Goal: Task Accomplishment & Management: Use online tool/utility

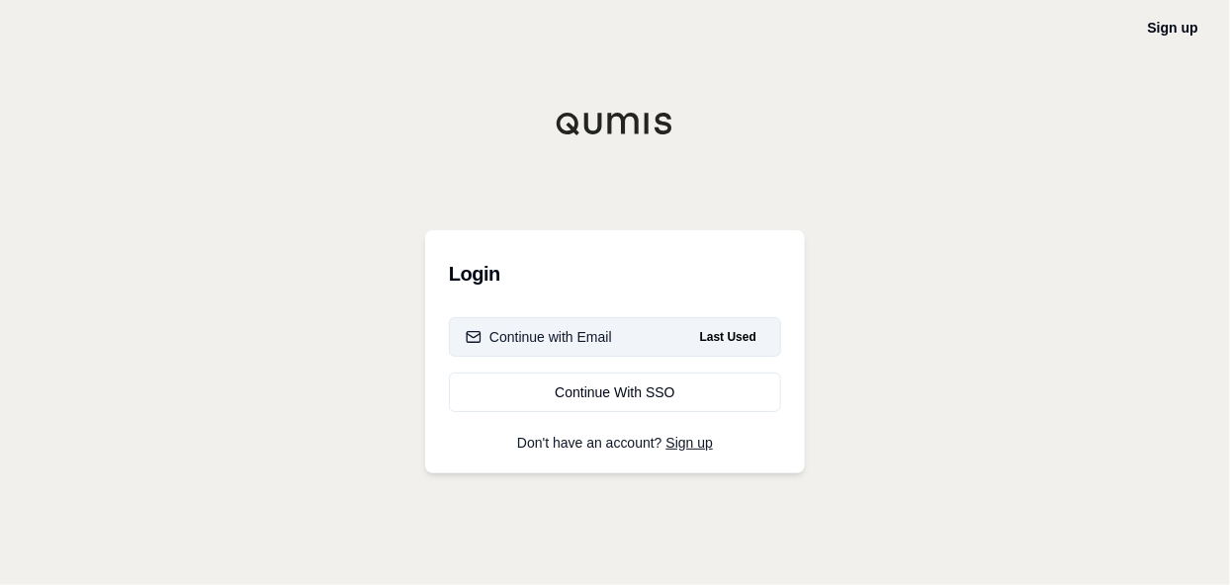
click at [576, 348] on button "Continue with Email Last Used" at bounding box center [615, 337] width 332 height 40
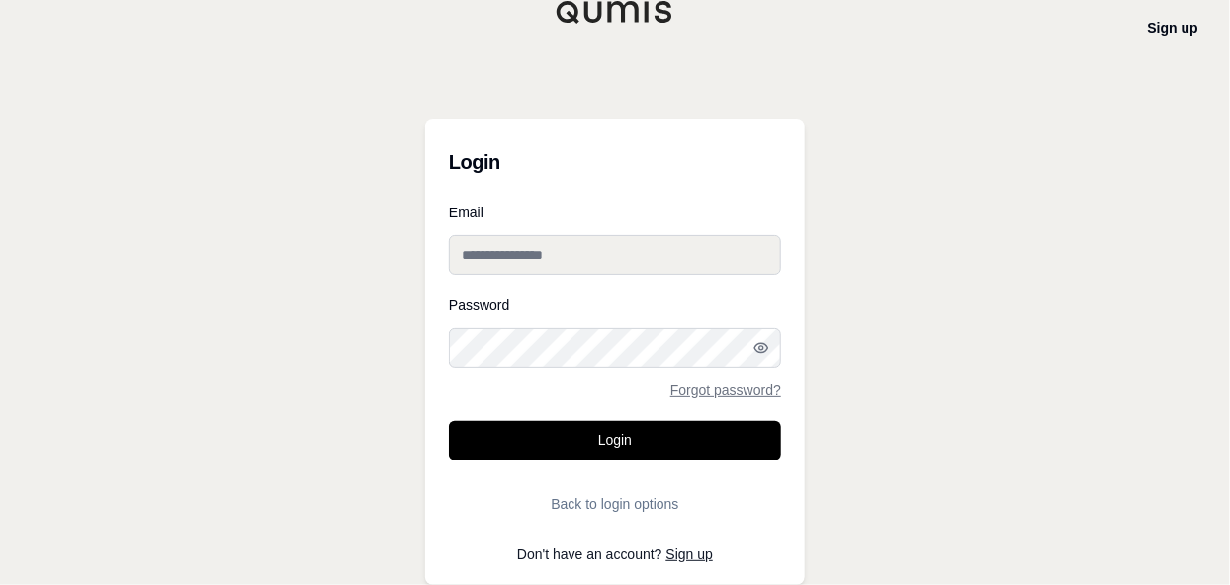
type input "**********"
click at [578, 242] on input "**********" at bounding box center [615, 255] width 332 height 40
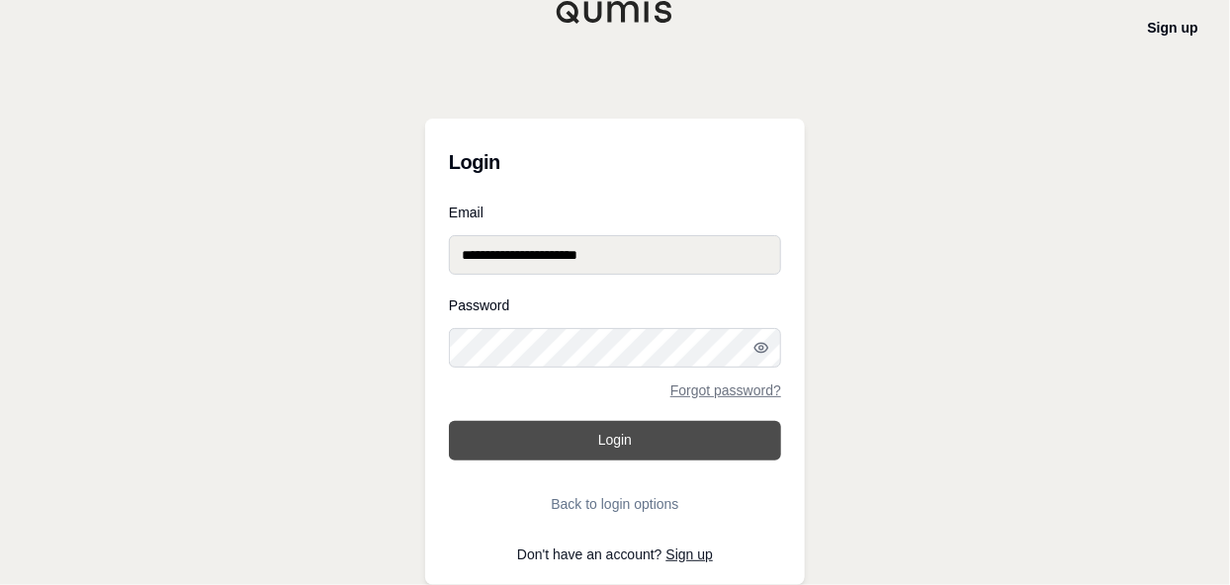
click at [462, 425] on button "Login" at bounding box center [615, 441] width 332 height 40
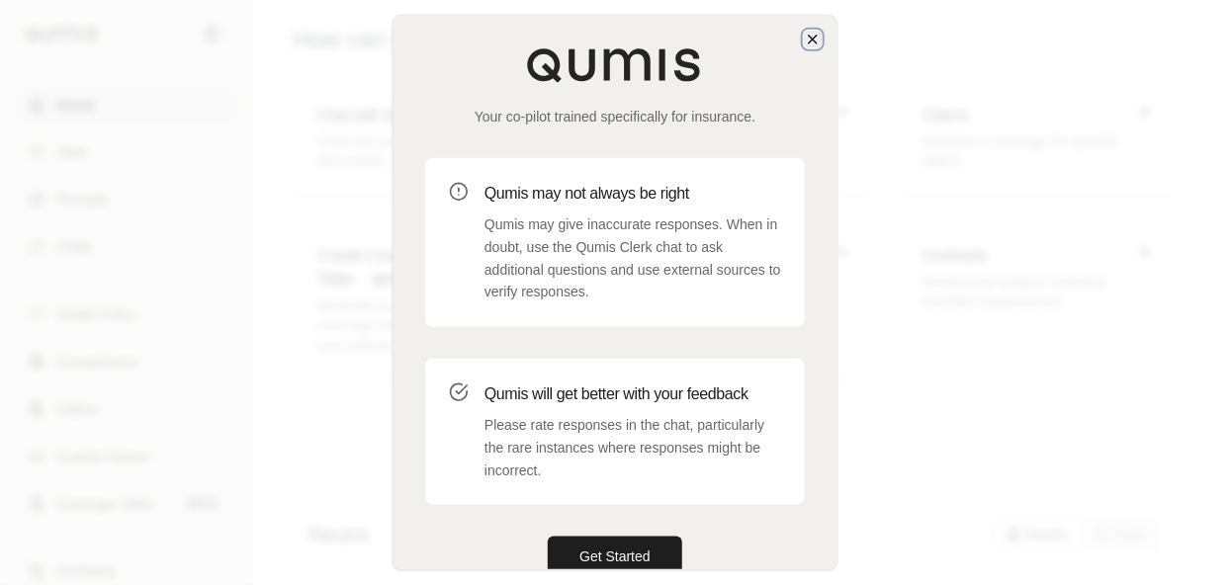
click at [810, 42] on icon "button" at bounding box center [813, 40] width 16 height 16
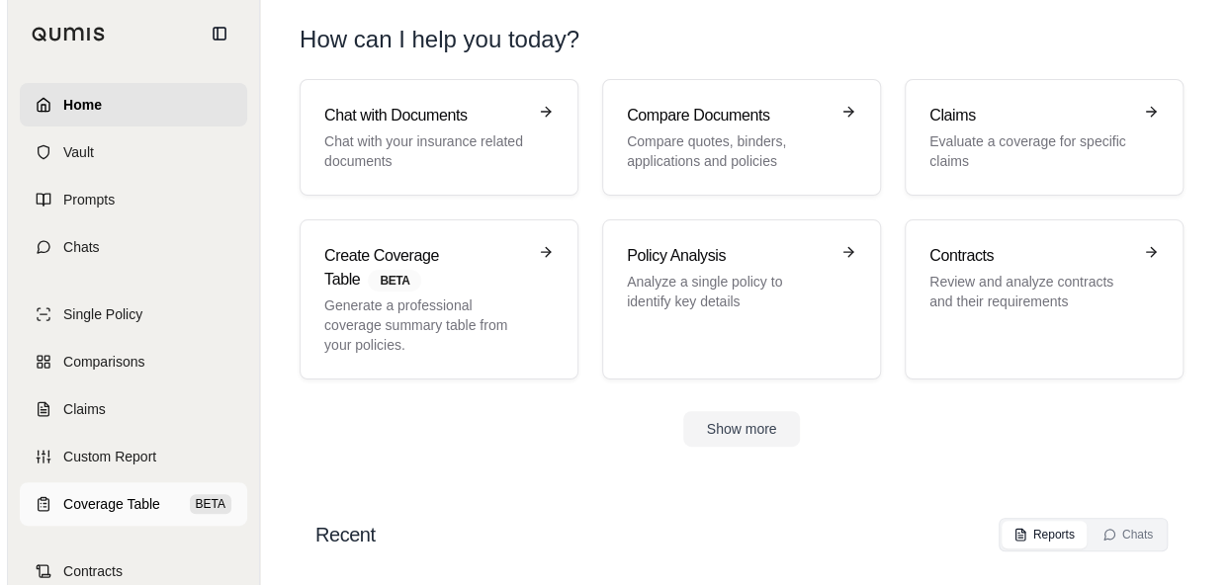
scroll to position [126, 0]
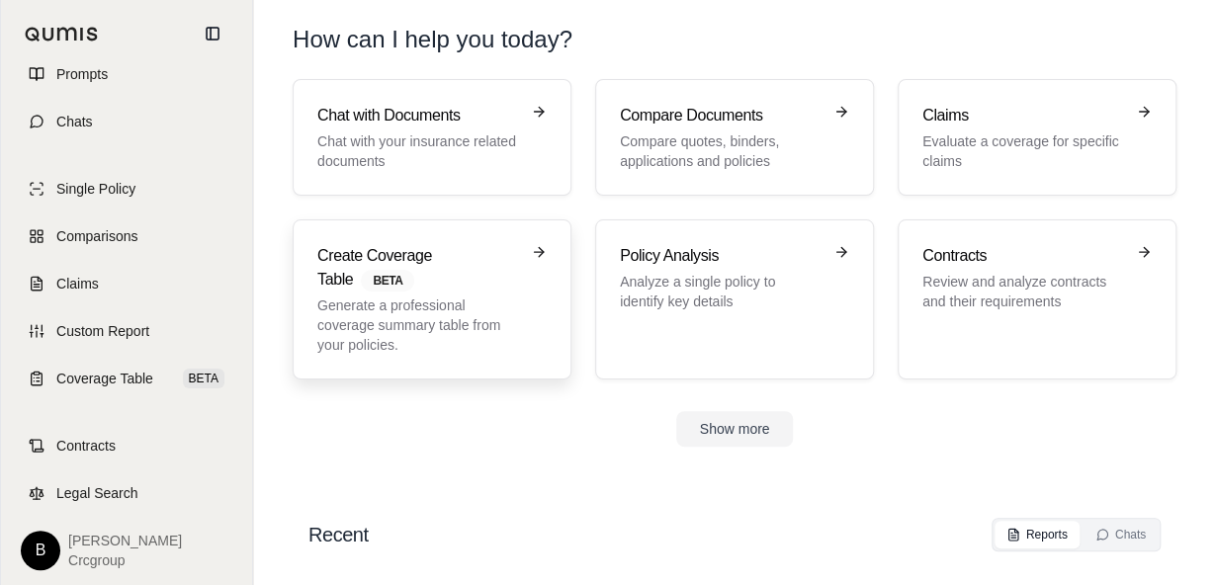
click at [482, 332] on p "Generate a professional coverage summary table from your policies." at bounding box center [418, 325] width 202 height 59
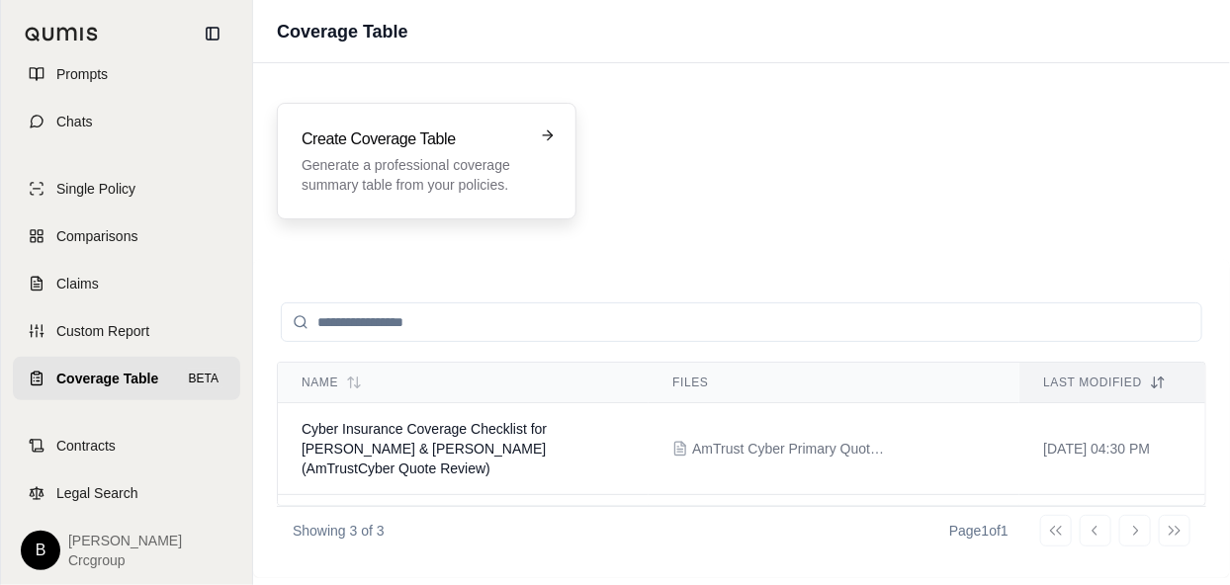
click at [465, 157] on p "Generate a professional coverage summary table from your policies." at bounding box center [412, 175] width 222 height 40
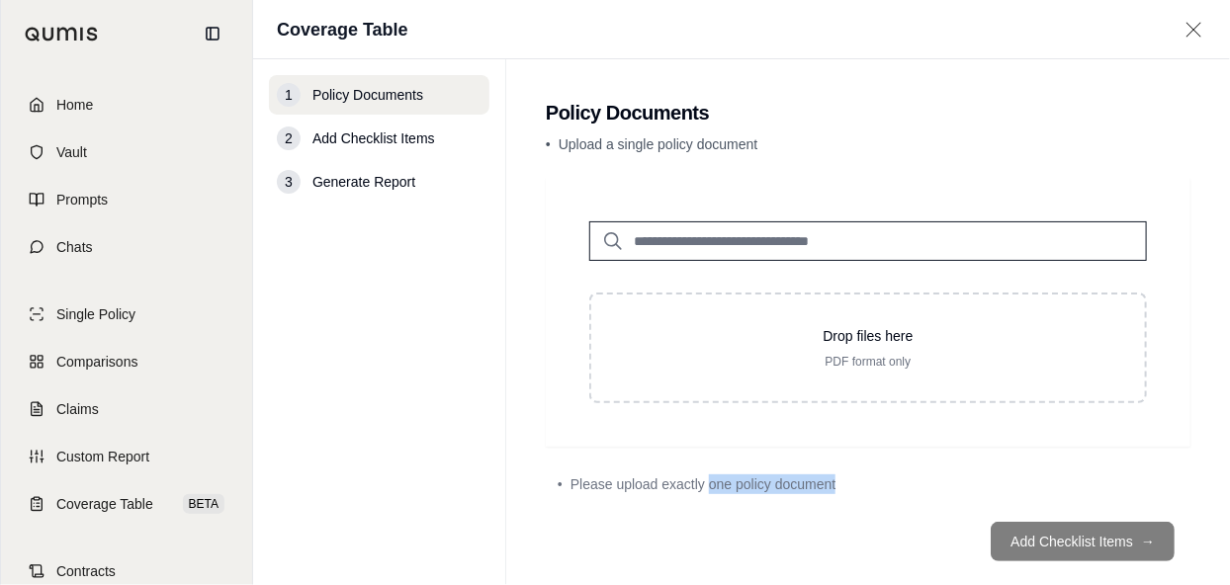
drag, startPoint x: 709, startPoint y: 484, endPoint x: 846, endPoint y: 485, distance: 137.4
click at [846, 485] on div "• Please upload exactly one policy document" at bounding box center [867, 484] width 621 height 20
click at [849, 485] on div "• Please upload exactly one policy document" at bounding box center [867, 484] width 621 height 20
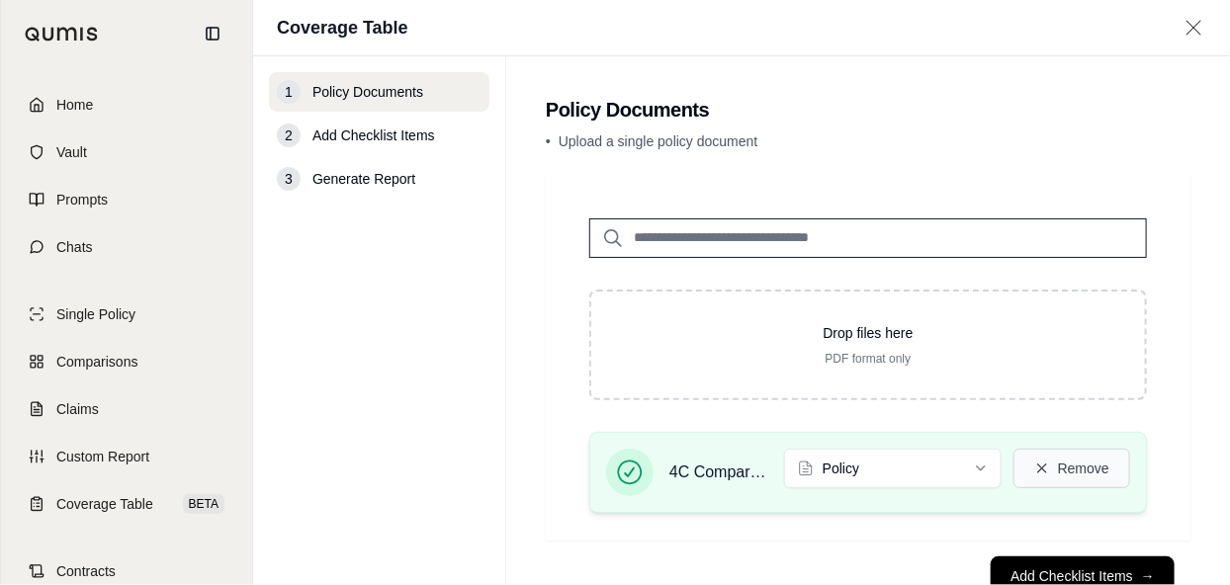
click at [1063, 469] on button "Remove" at bounding box center [1071, 469] width 117 height 40
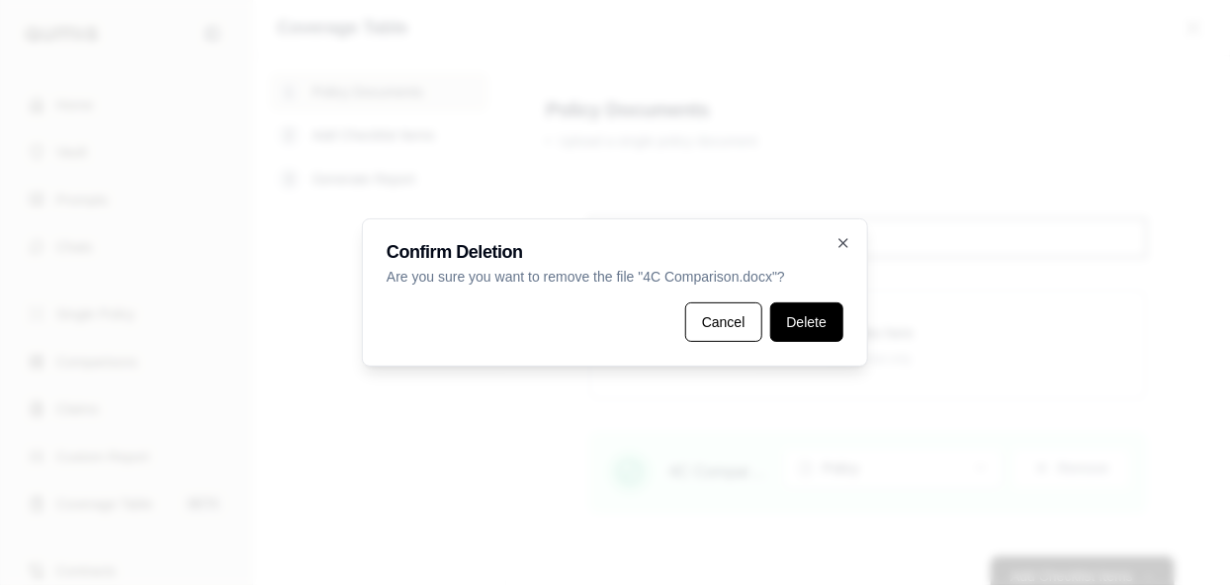
click at [817, 329] on button "Delete" at bounding box center [806, 322] width 73 height 40
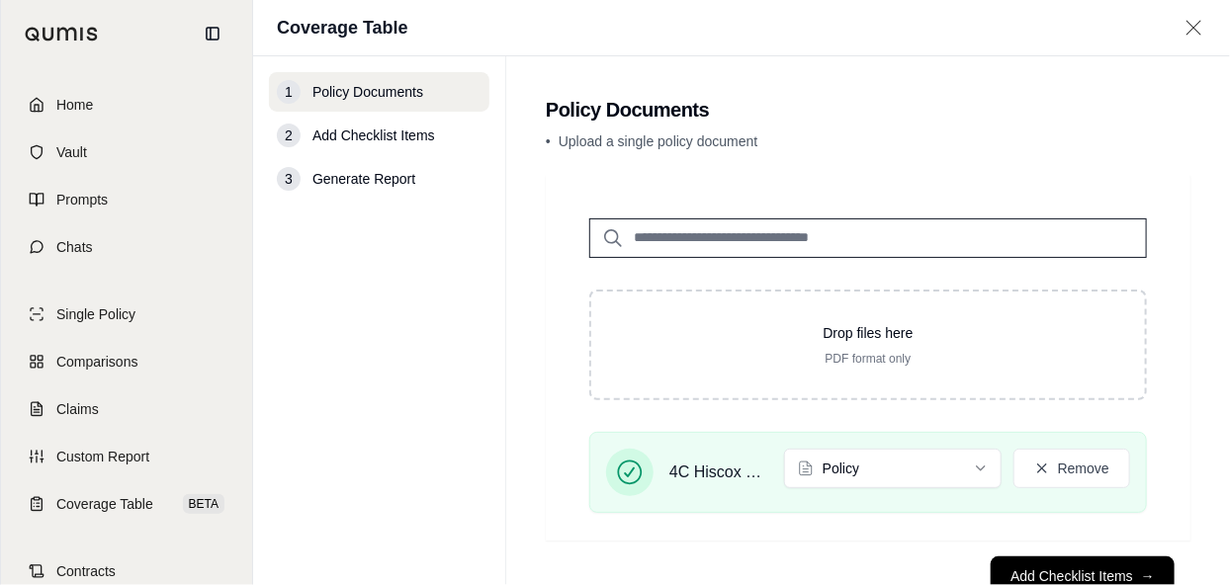
scroll to position [63, 0]
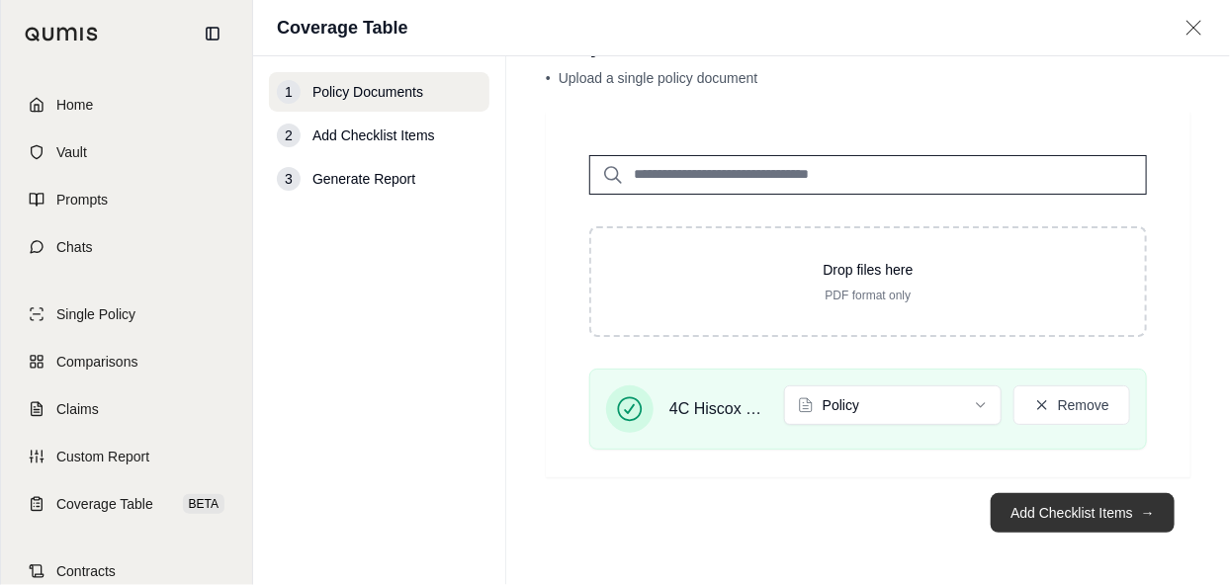
click at [1095, 519] on button "Add Checklist Items →" at bounding box center [1082, 513] width 184 height 40
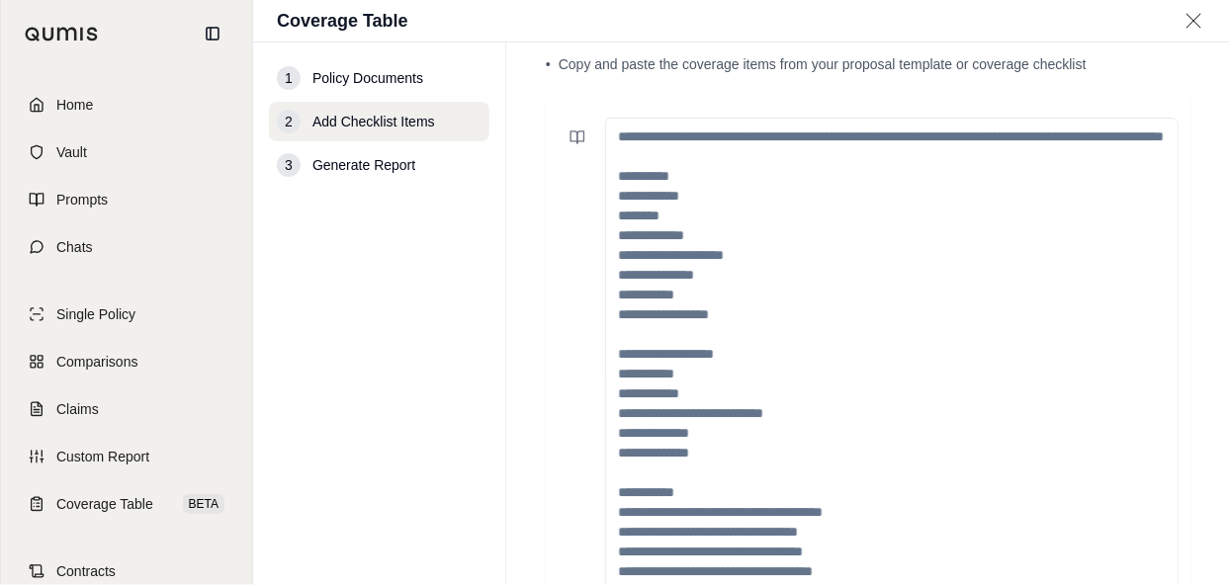
click at [691, 178] on textarea at bounding box center [891, 374] width 573 height 512
paste textarea "**********"
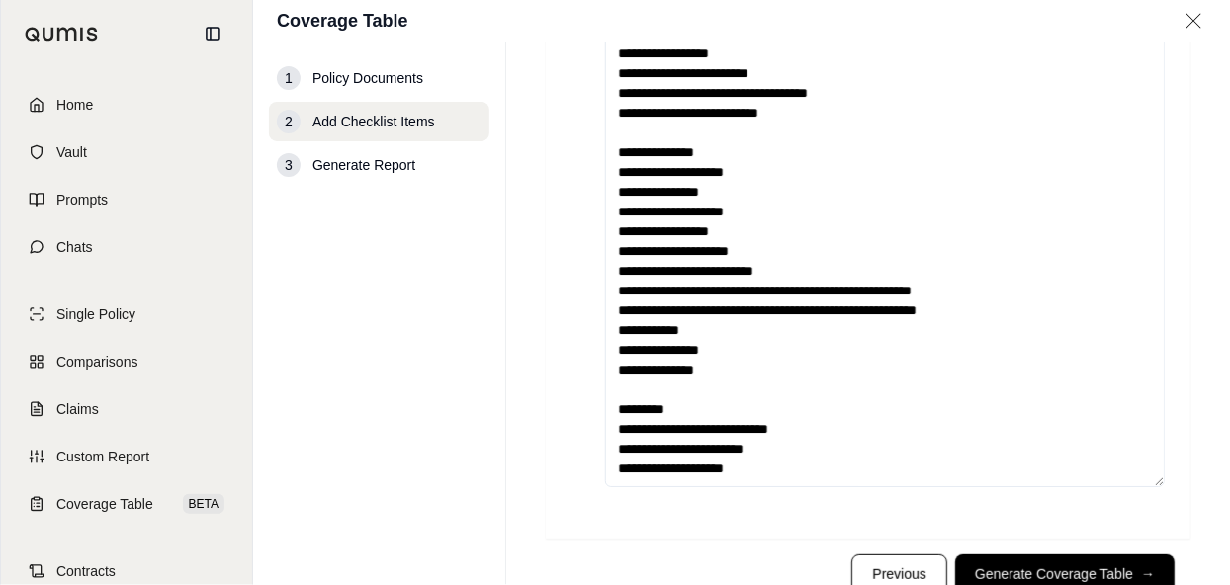
scroll to position [268, 0]
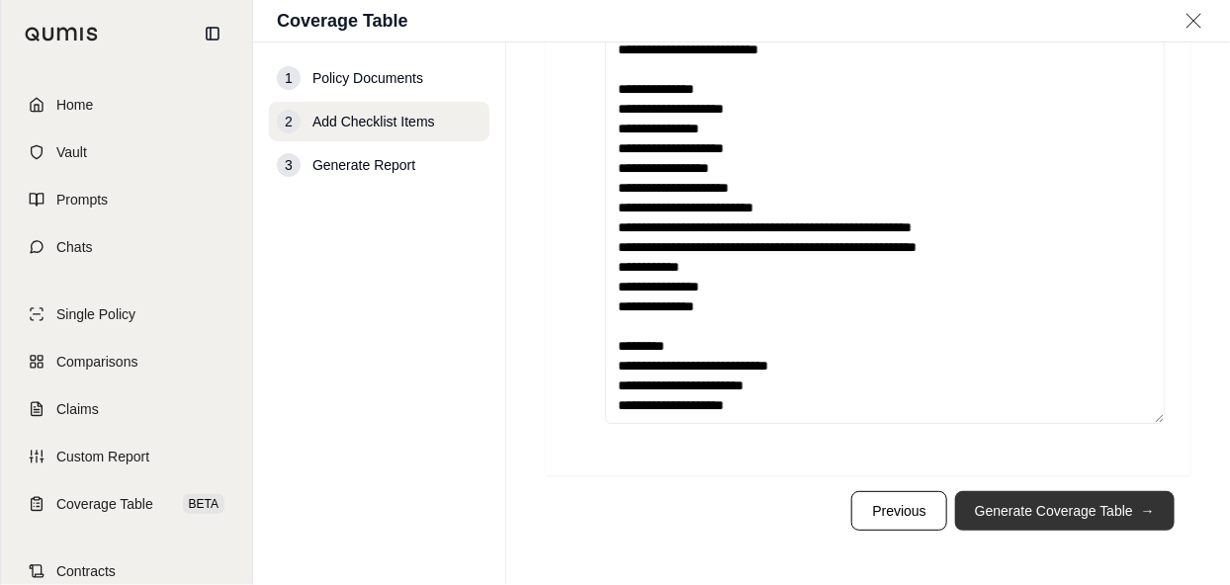
type textarea "**********"
click at [1106, 509] on button "Generate Coverage Table →" at bounding box center [1064, 511] width 219 height 40
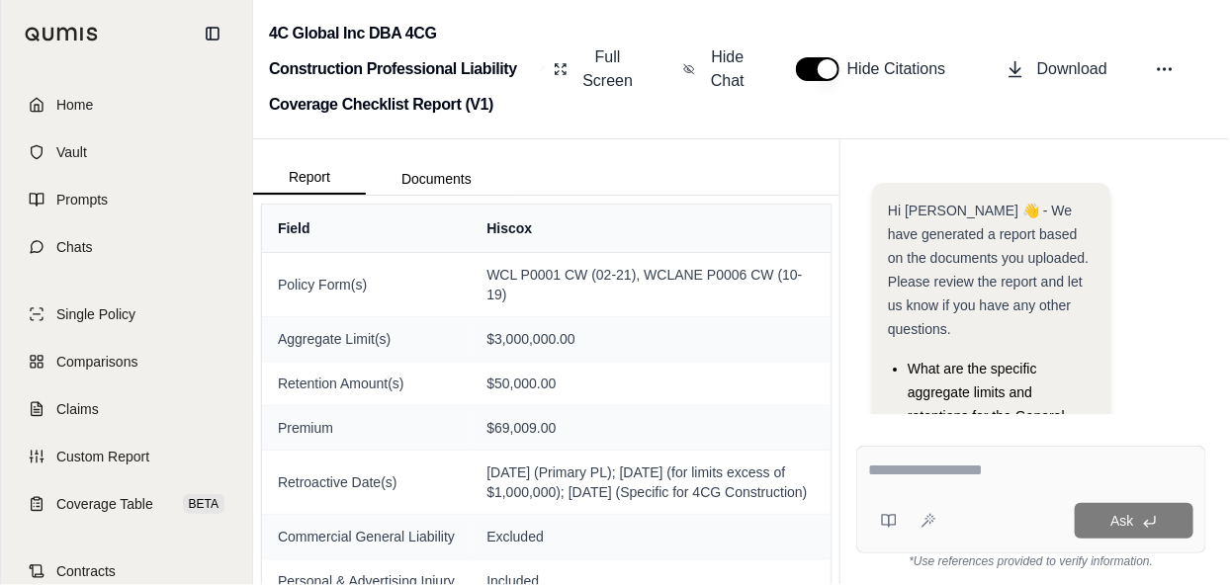
scroll to position [397, 0]
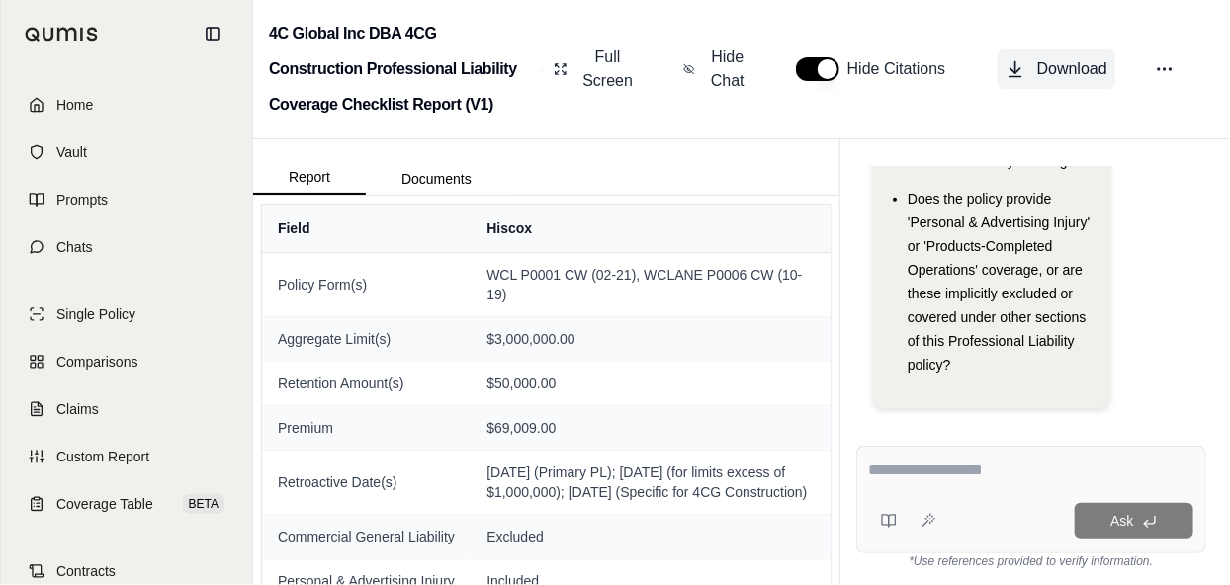
click at [1047, 70] on span "Download" at bounding box center [1072, 69] width 70 height 24
click at [1042, 68] on span "Download" at bounding box center [1072, 69] width 70 height 24
click at [1110, 465] on textarea at bounding box center [1031, 471] width 324 height 24
paste textarea "**********"
type textarea "**********"
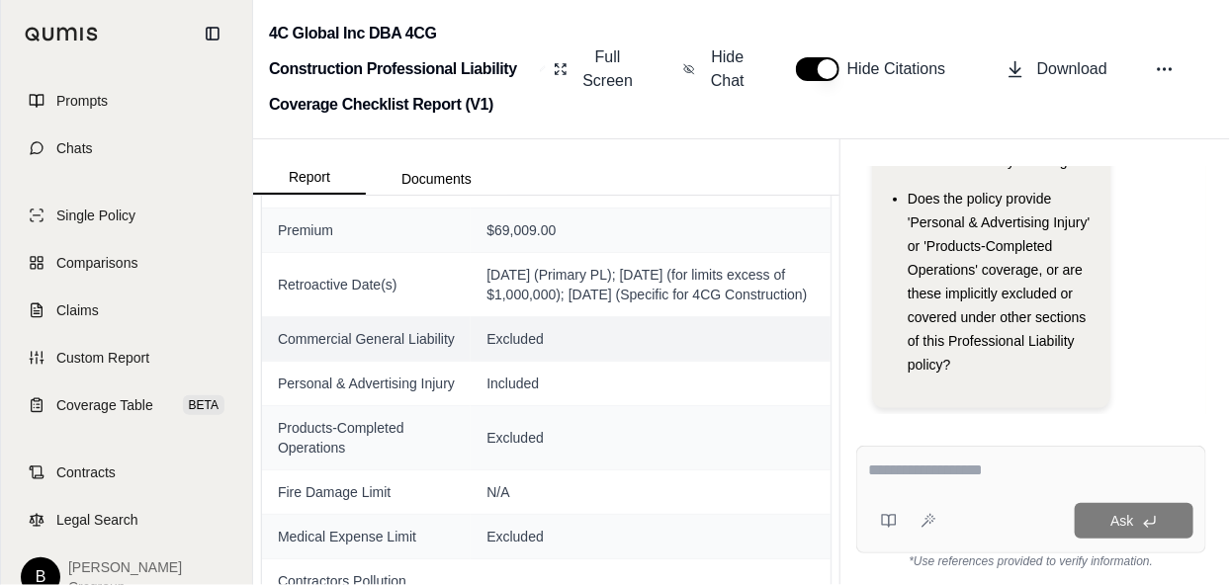
scroll to position [0, 0]
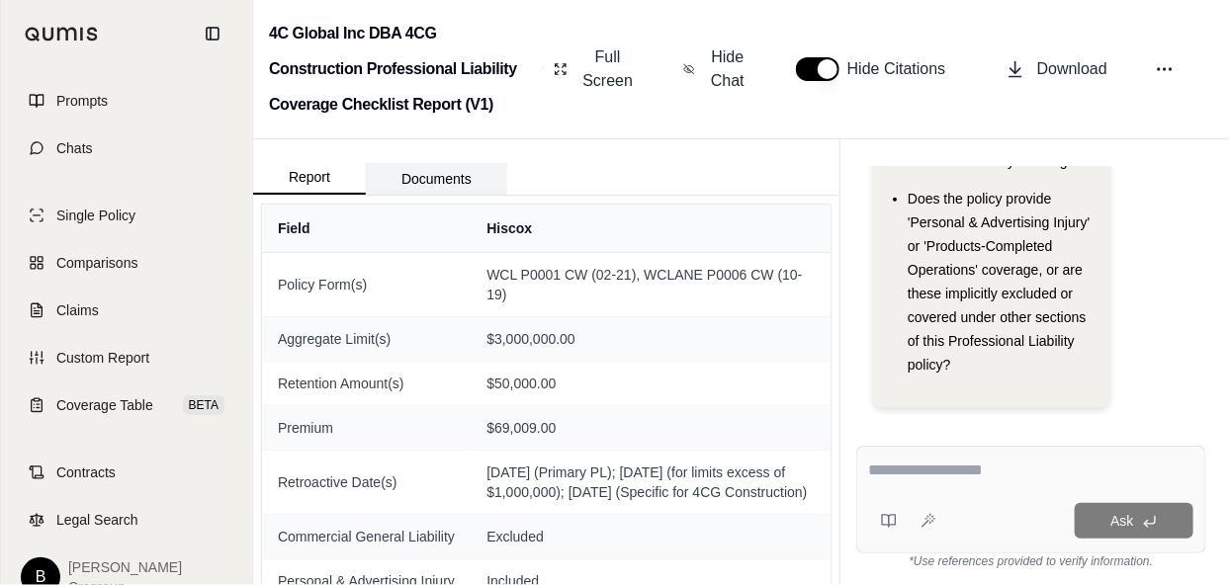
click at [434, 175] on button "Documents" at bounding box center [436, 179] width 141 height 32
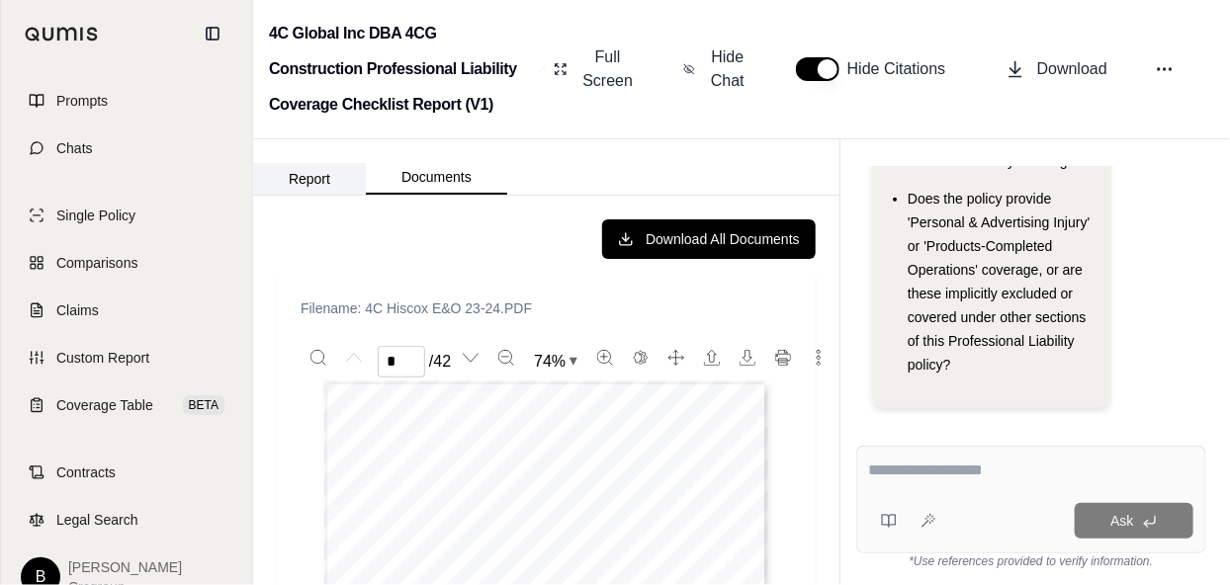
click at [301, 175] on button "Report" at bounding box center [309, 179] width 113 height 32
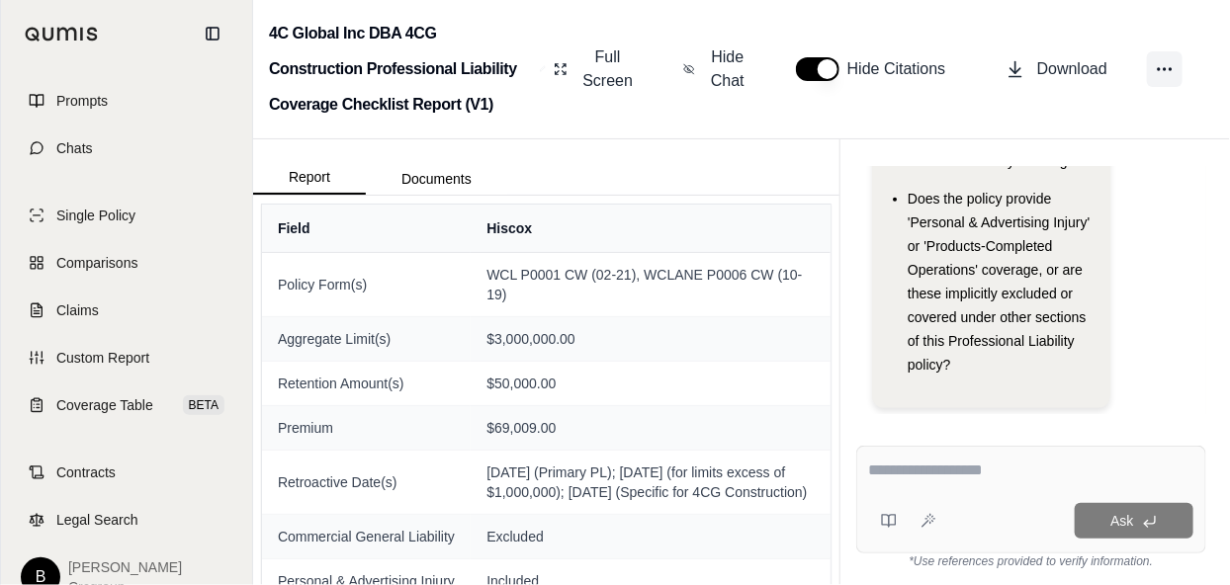
click at [1175, 68] on button at bounding box center [1165, 69] width 36 height 36
click at [1155, 35] on div "4C Global Inc DBA 4CG Construction Professional Liability Coverage Checklist Re…" at bounding box center [741, 69] width 977 height 139
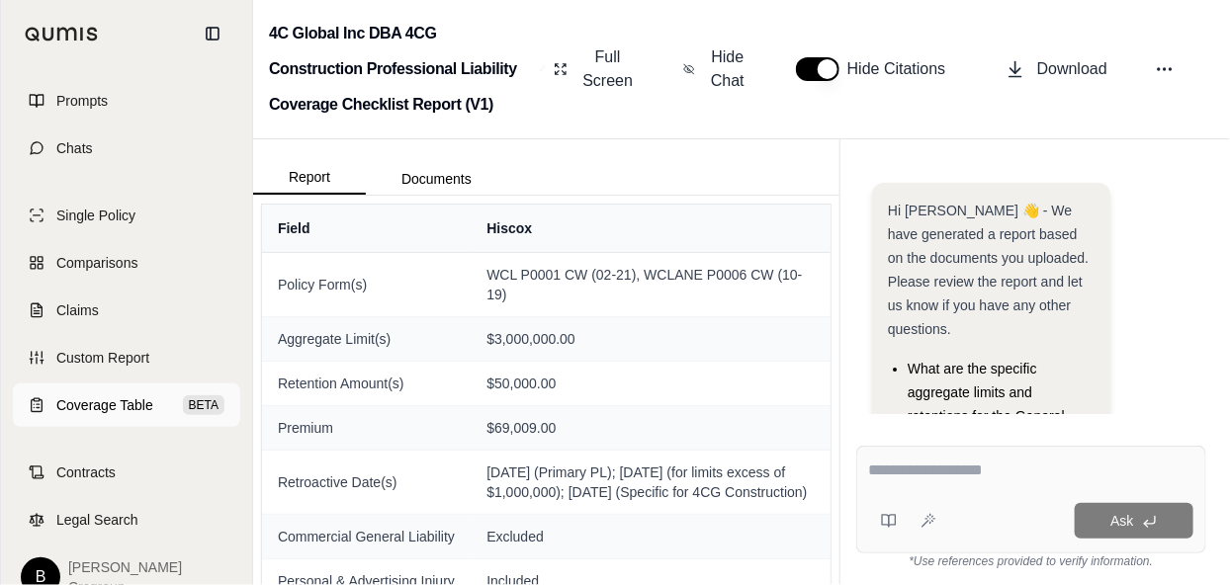
click at [112, 411] on span "Coverage Table" at bounding box center [104, 405] width 97 height 20
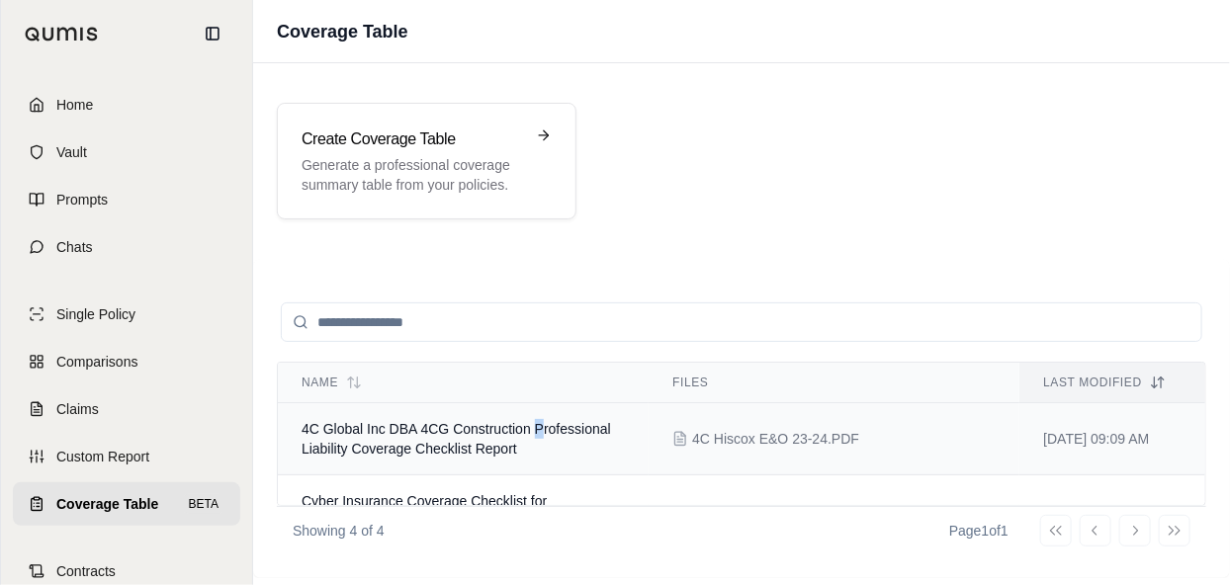
click at [539, 425] on span "4C Global Inc DBA 4CG Construction Professional Liability Coverage Checklist Re…" at bounding box center [455, 439] width 309 height 36
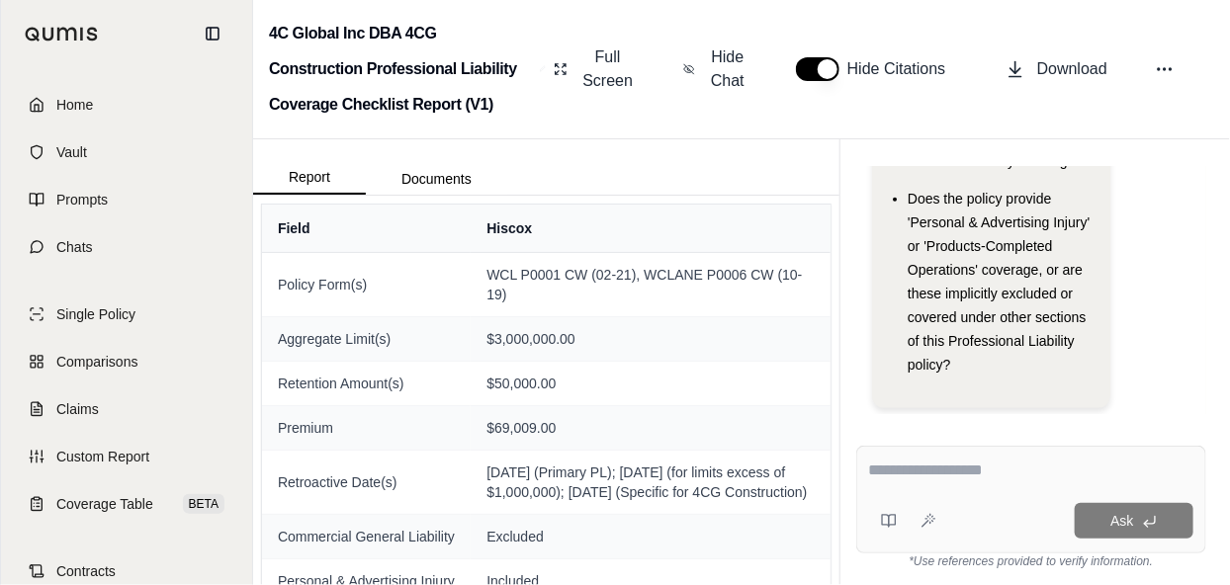
click at [366, 62] on h2 "4C Global Inc DBA 4CG Construction Professional Liability Coverage Checklist Re…" at bounding box center [400, 69] width 263 height 107
click at [1171, 72] on icon at bounding box center [1164, 69] width 20 height 20
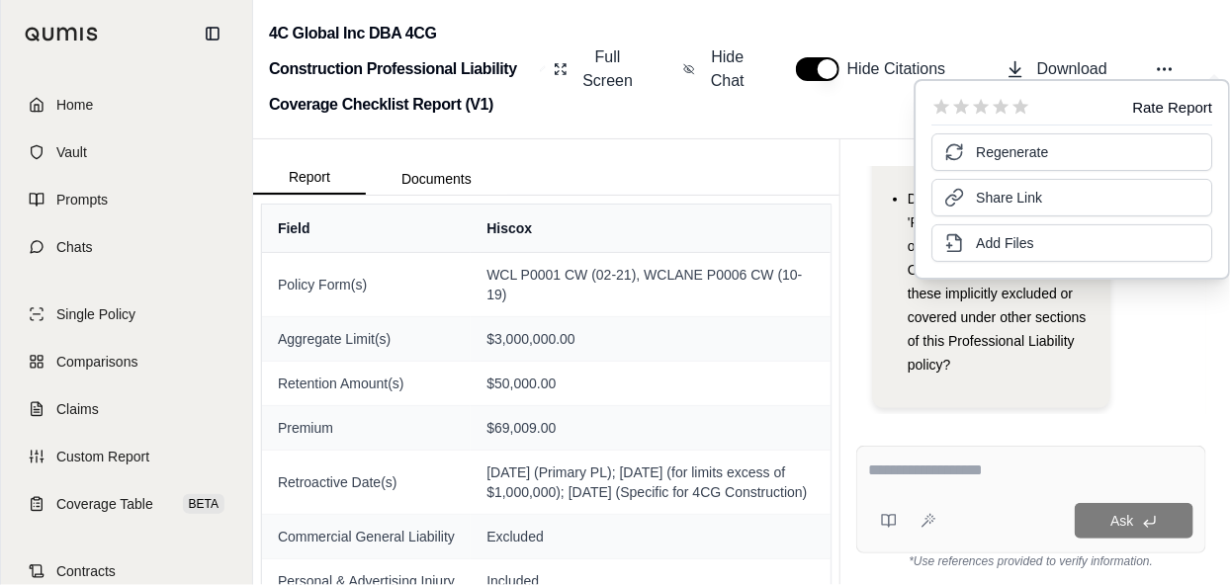
click at [1187, 41] on div "Full Screen Hide Chat Hide Citations Download" at bounding box center [880, 69] width 668 height 63
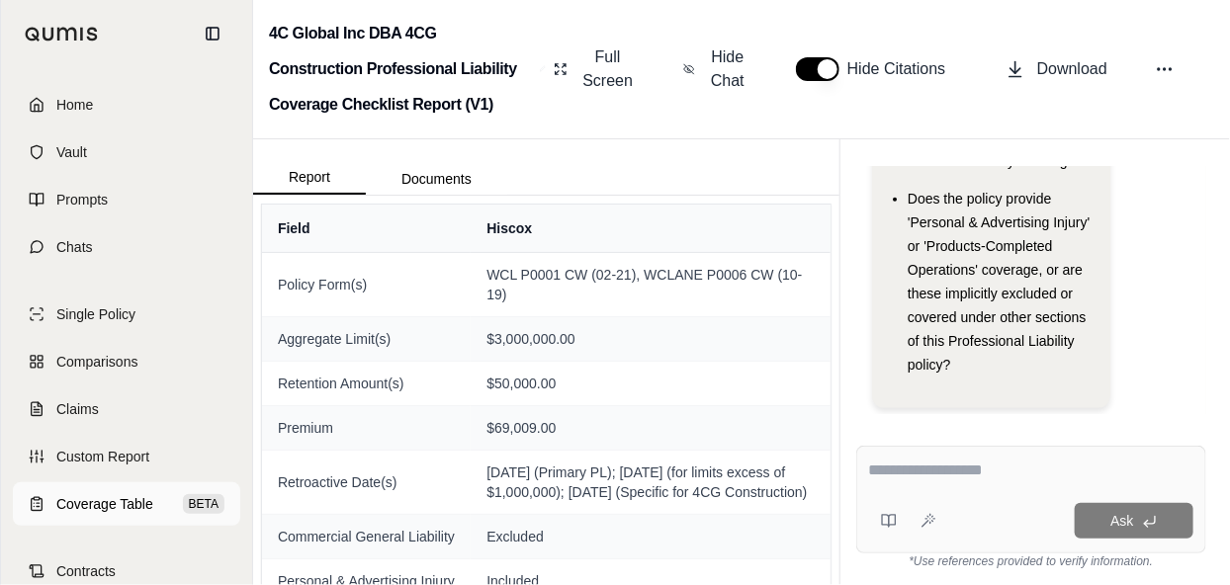
click at [101, 512] on span "Coverage Table" at bounding box center [104, 504] width 97 height 20
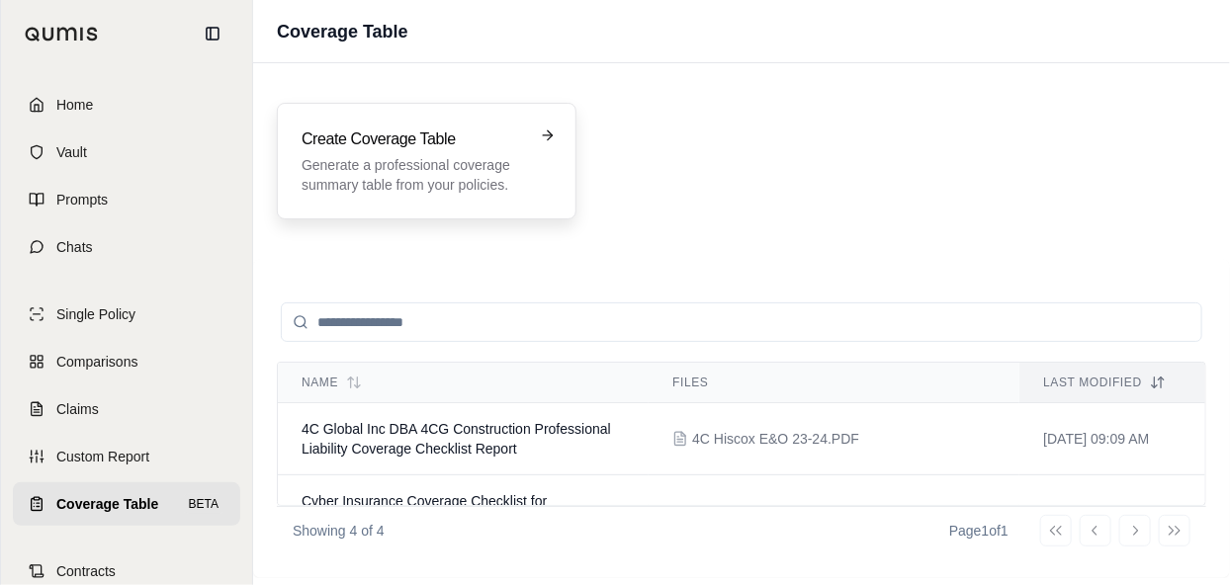
click at [387, 149] on h3 "Create Coverage Table" at bounding box center [412, 140] width 222 height 24
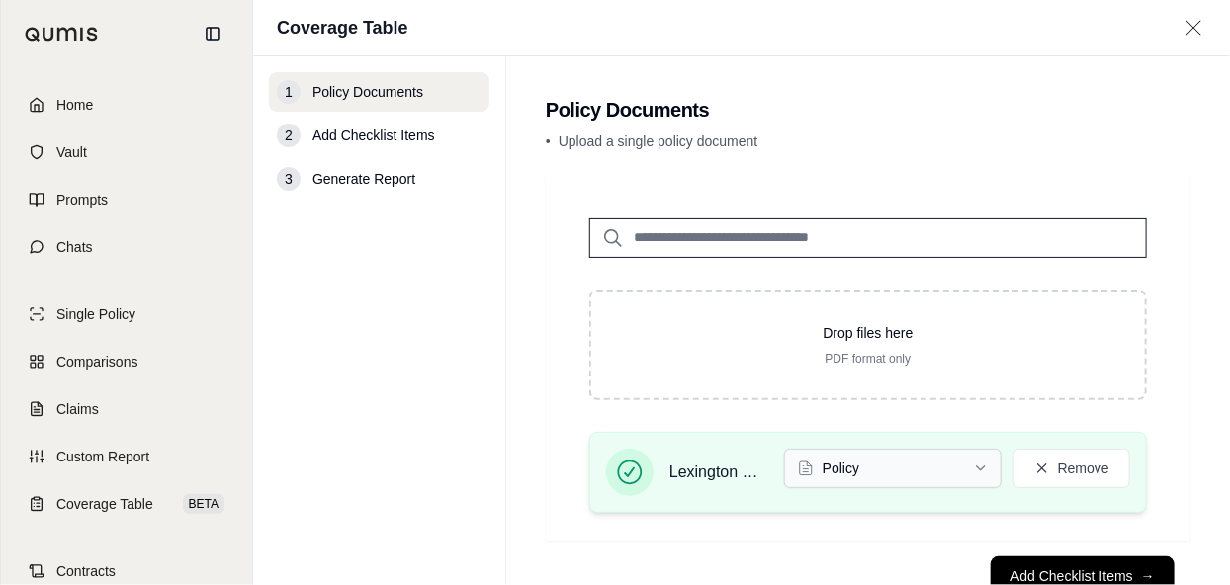
click at [935, 479] on html "Home Vault Prompts Chats Single Policy Comparisons Claims Custom Report Coverag…" at bounding box center [615, 292] width 1230 height 585
click at [1143, 270] on div "Drop files here PDF format only Lexington Quote 2025 (R).PDF Policy Remove" at bounding box center [867, 358] width 621 height 342
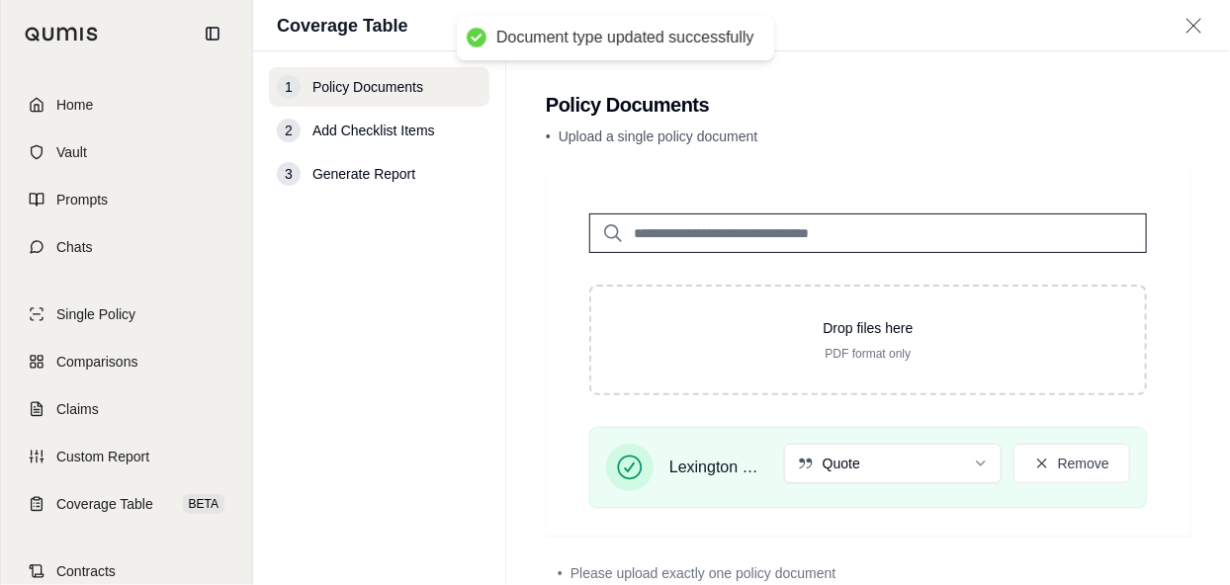
scroll to position [119, 0]
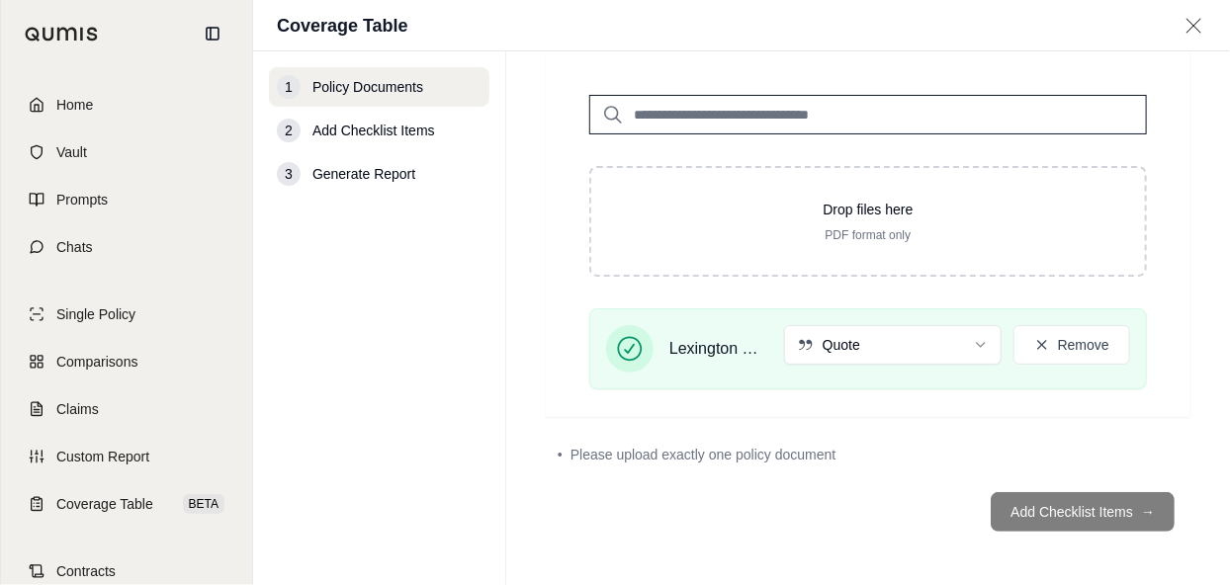
click at [1096, 504] on footer "Add Checklist Items →" at bounding box center [868, 511] width 644 height 71
click at [1108, 464] on div "• Please upload exactly one policy document" at bounding box center [868, 454] width 644 height 43
click at [1064, 516] on footer "Add Checklist Items →" at bounding box center [868, 511] width 644 height 71
click at [1150, 495] on footer "Add Checklist Items →" at bounding box center [868, 511] width 644 height 71
drag, startPoint x: 1123, startPoint y: 513, endPoint x: 971, endPoint y: 454, distance: 163.4
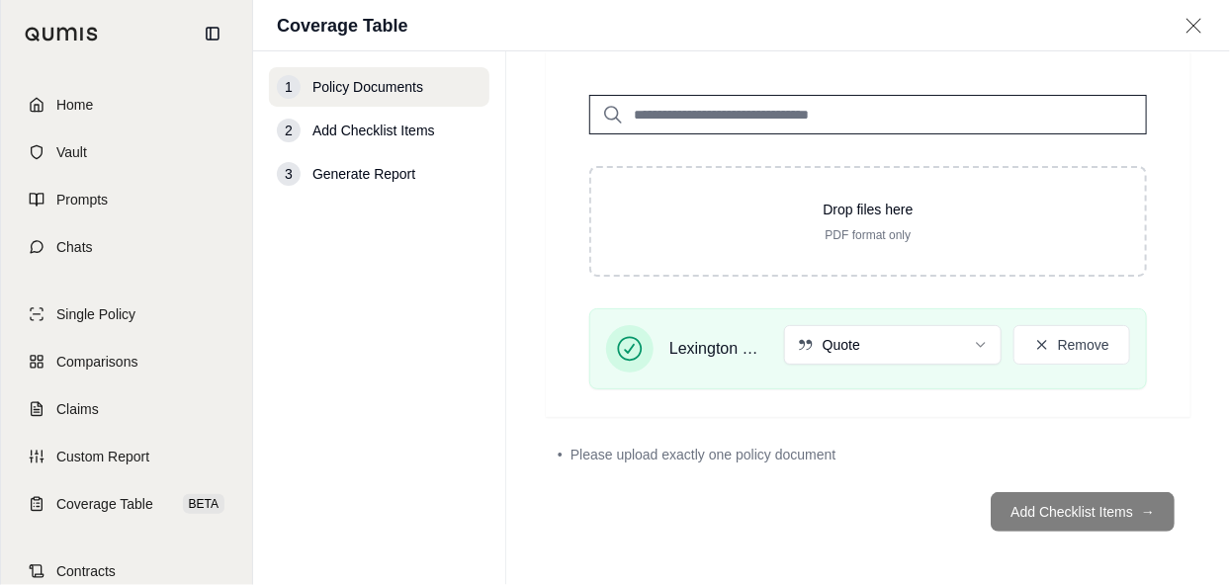
click at [1121, 513] on footer "Add Checklist Items →" at bounding box center [868, 511] width 644 height 71
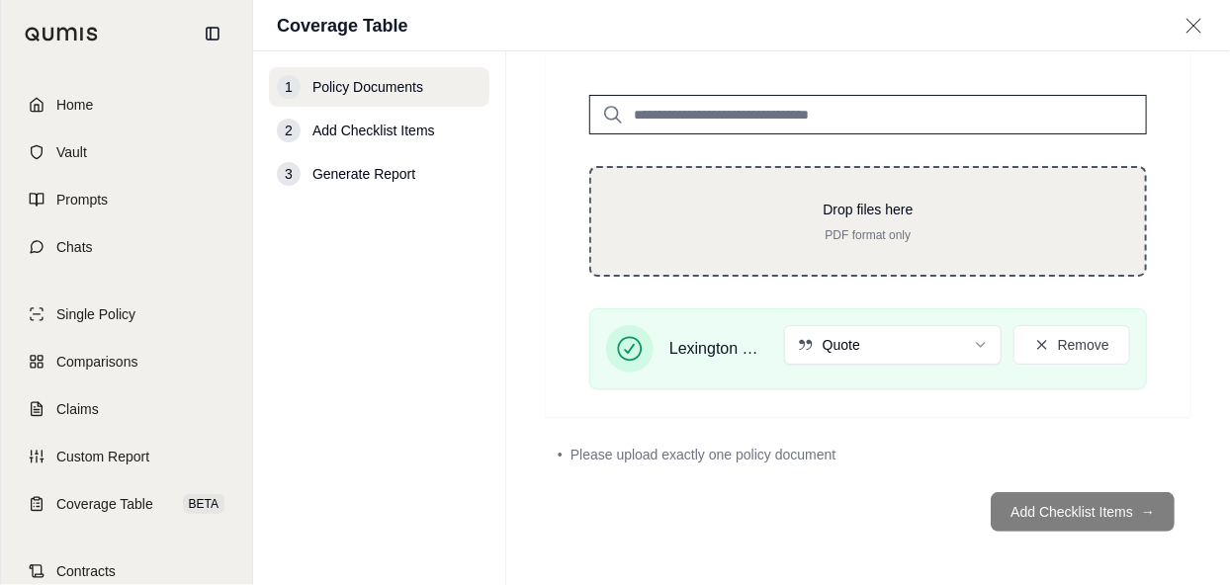
click at [795, 203] on p "Drop files here" at bounding box center [868, 210] width 490 height 20
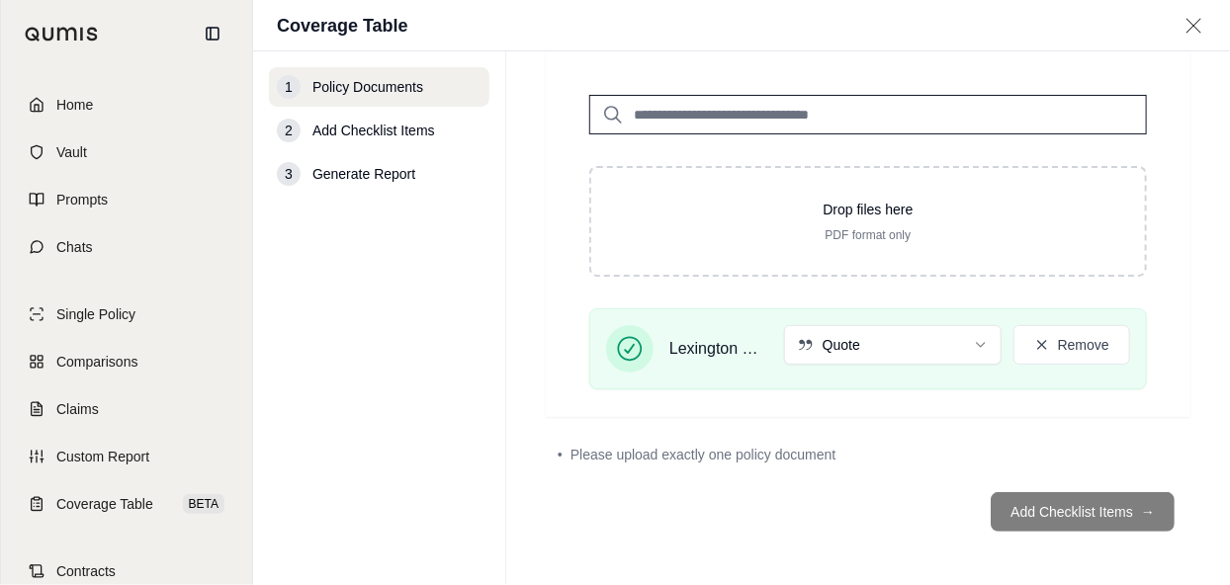
click at [1058, 516] on footer "Add Checklist Items →" at bounding box center [868, 511] width 644 height 71
click at [912, 349] on html "Home Vault Prompts Chats Single Policy Comparisons Claims Custom Report Coverag…" at bounding box center [615, 292] width 1230 height 585
drag, startPoint x: 1090, startPoint y: 516, endPoint x: 1089, endPoint y: 498, distance: 17.8
click at [1090, 515] on footer "Add Checklist Items →" at bounding box center [868, 511] width 644 height 71
click at [1071, 346] on button "Remove" at bounding box center [1071, 345] width 117 height 40
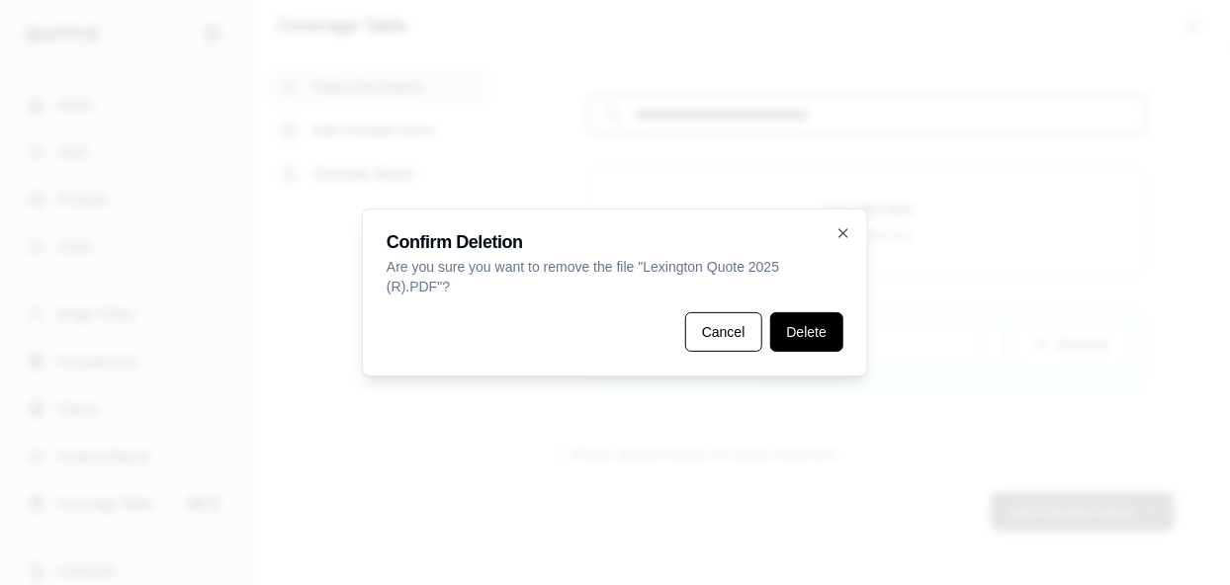
click at [825, 341] on button "Delete" at bounding box center [806, 332] width 73 height 40
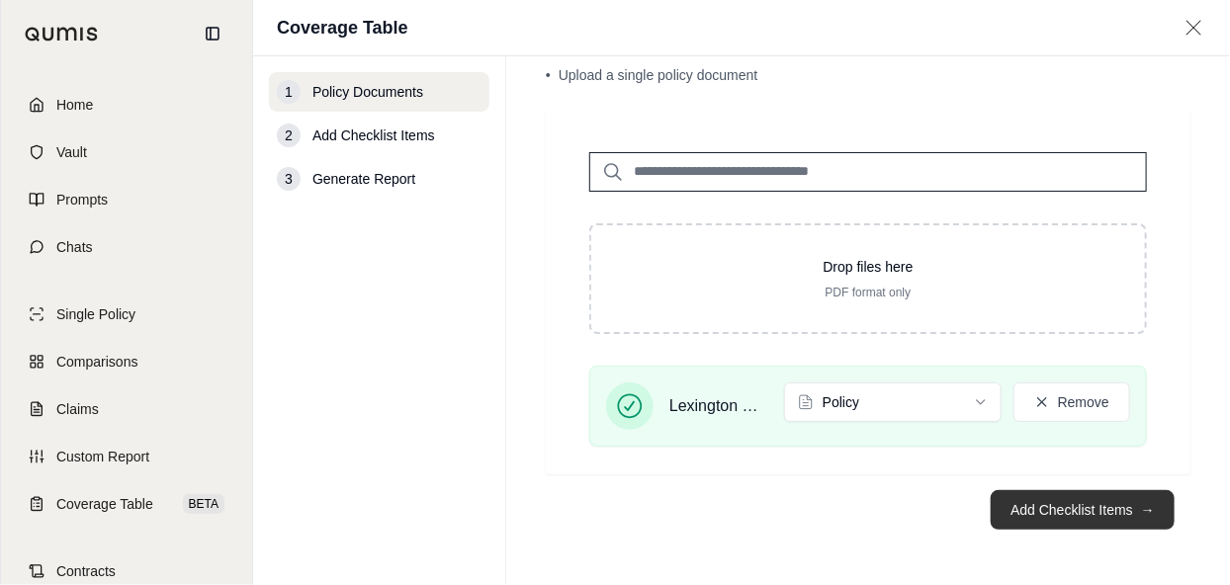
scroll to position [63, 0]
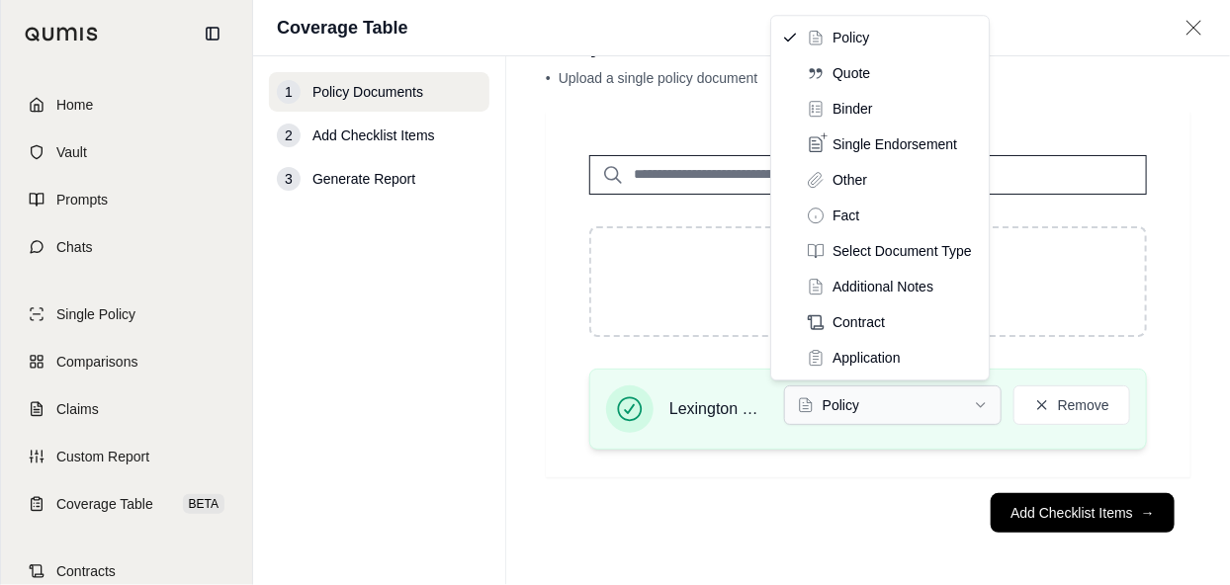
click at [954, 406] on html "Home Vault Prompts Chats Single Policy Comparisons Claims Custom Report Coverag…" at bounding box center [615, 292] width 1230 height 585
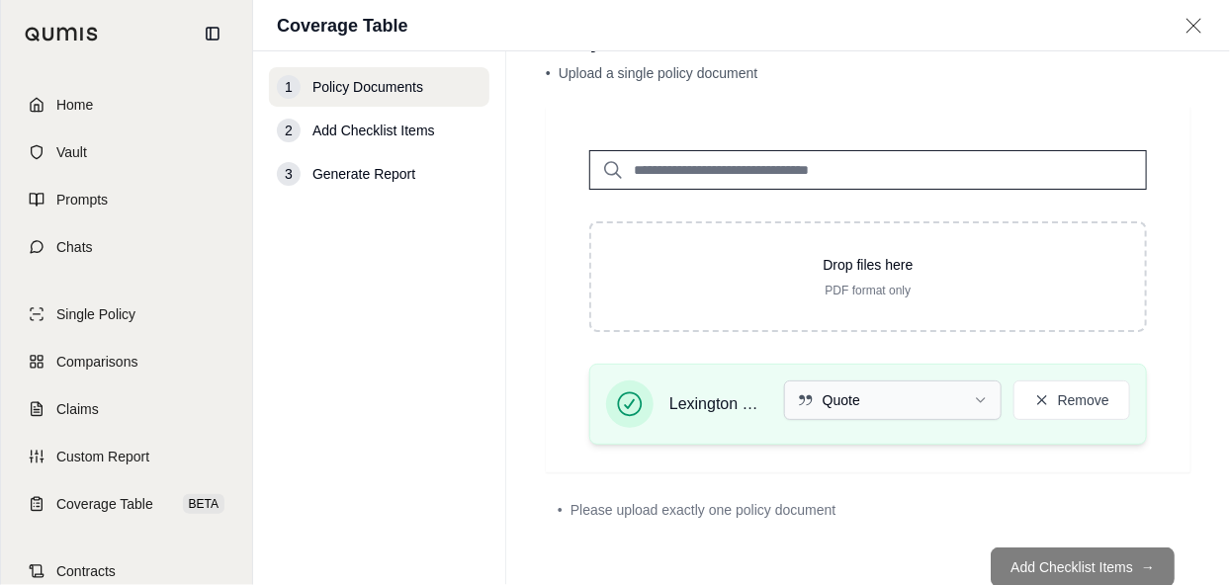
click at [968, 404] on html "Document type updated successfully Home Vault Prompts Chats Single Policy Compa…" at bounding box center [615, 292] width 1230 height 585
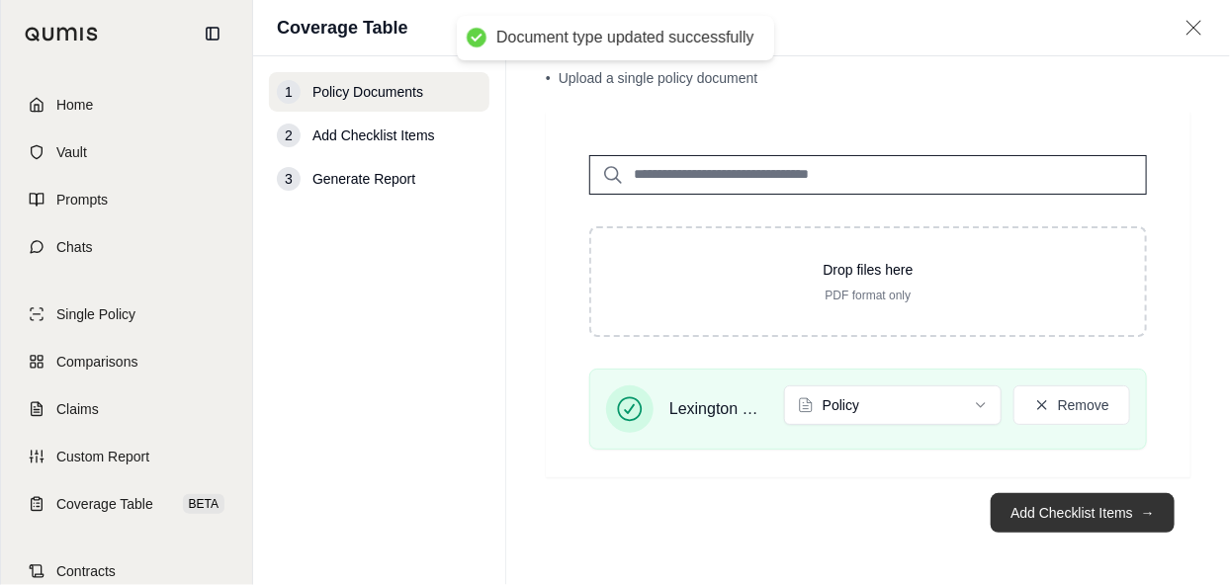
click at [1120, 504] on button "Add Checklist Items →" at bounding box center [1082, 513] width 184 height 40
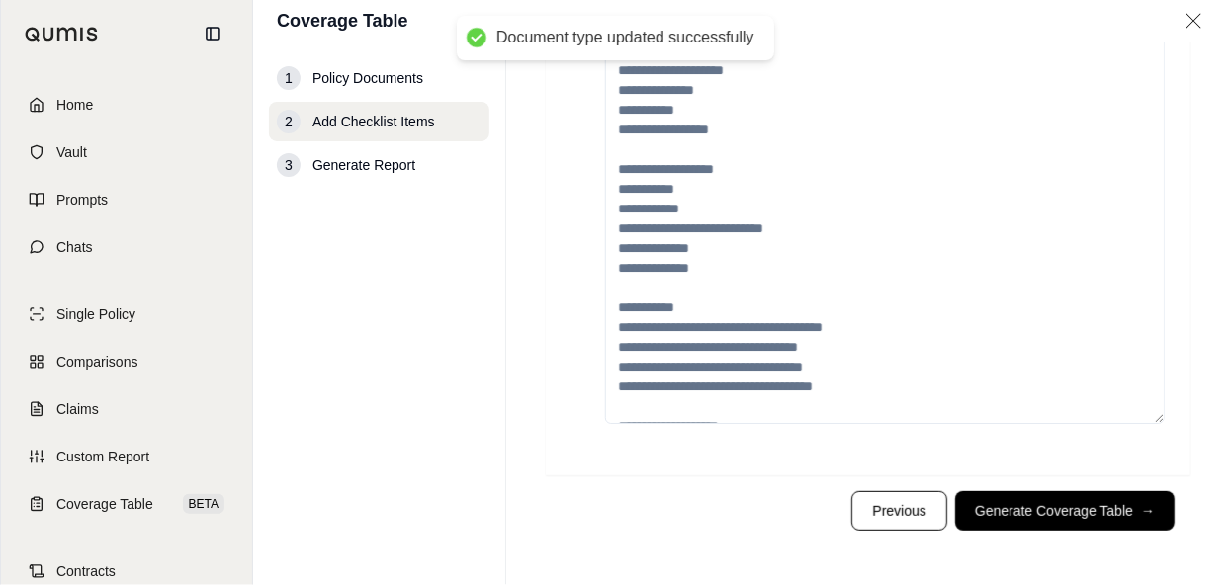
scroll to position [0, 0]
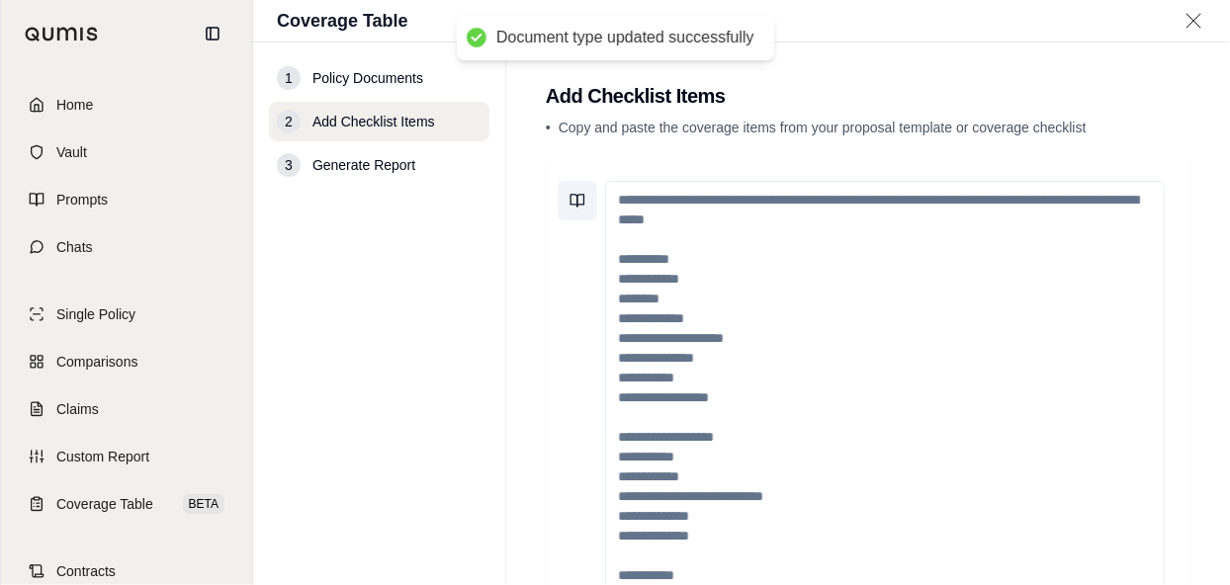
click at [573, 200] on icon at bounding box center [577, 201] width 16 height 16
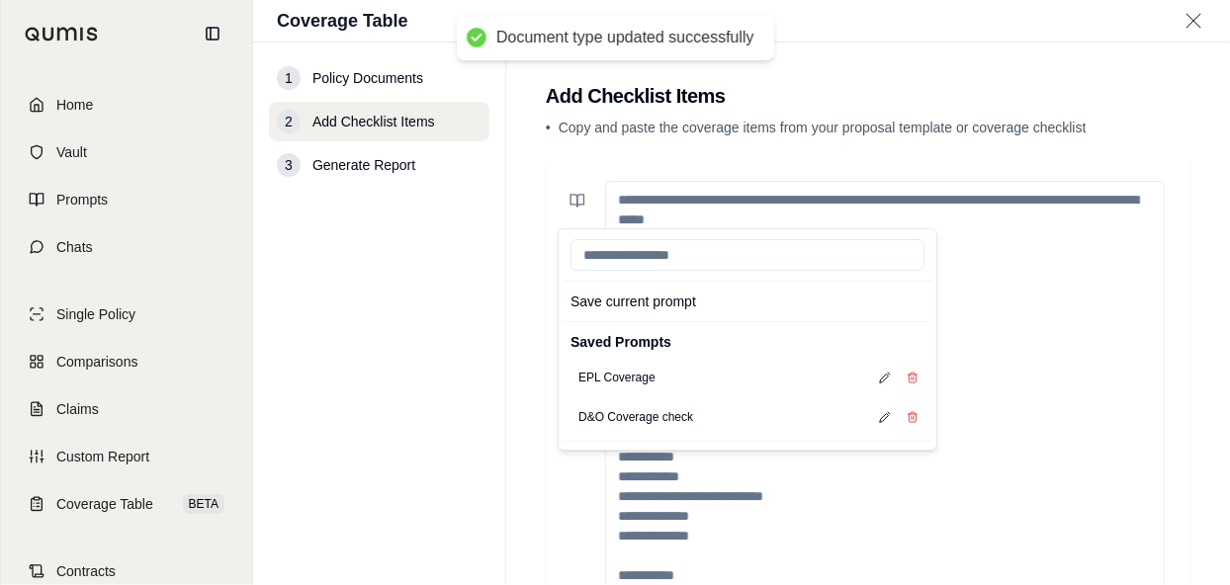
click at [974, 275] on textarea at bounding box center [884, 436] width 559 height 511
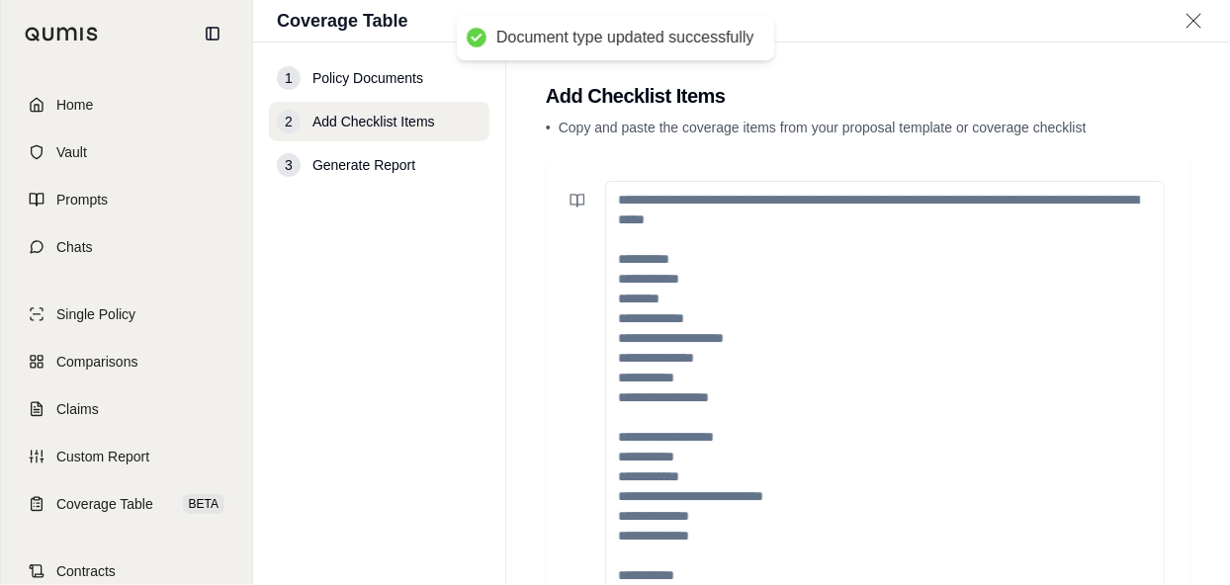
click at [769, 215] on textarea at bounding box center [884, 436] width 559 height 511
paste textarea "**********"
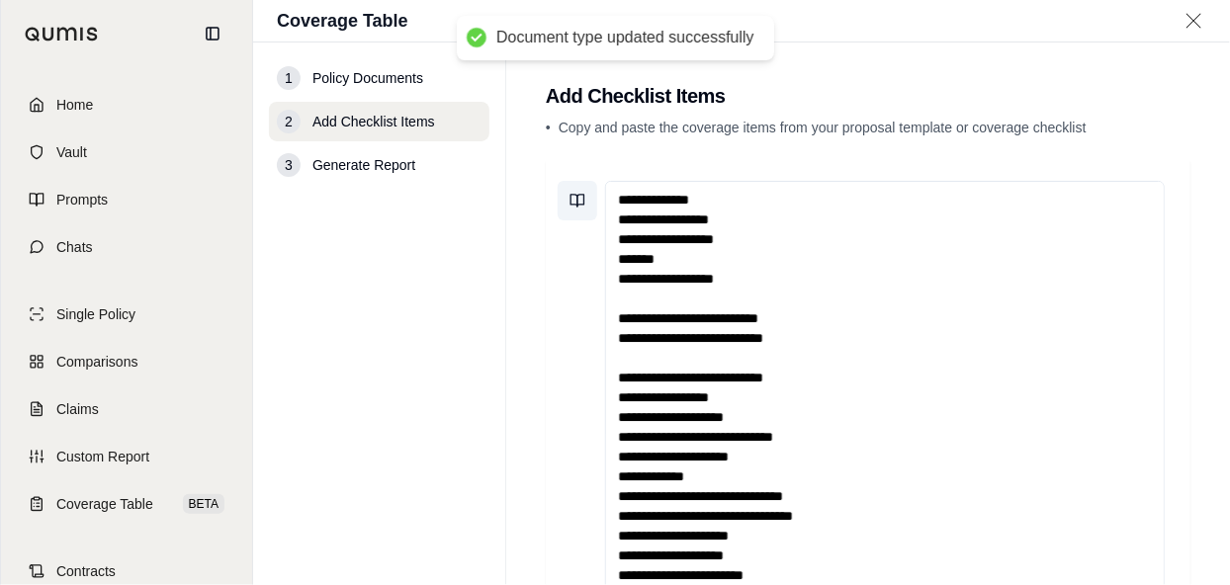
type textarea "**********"
click at [578, 201] on icon at bounding box center [577, 201] width 16 height 16
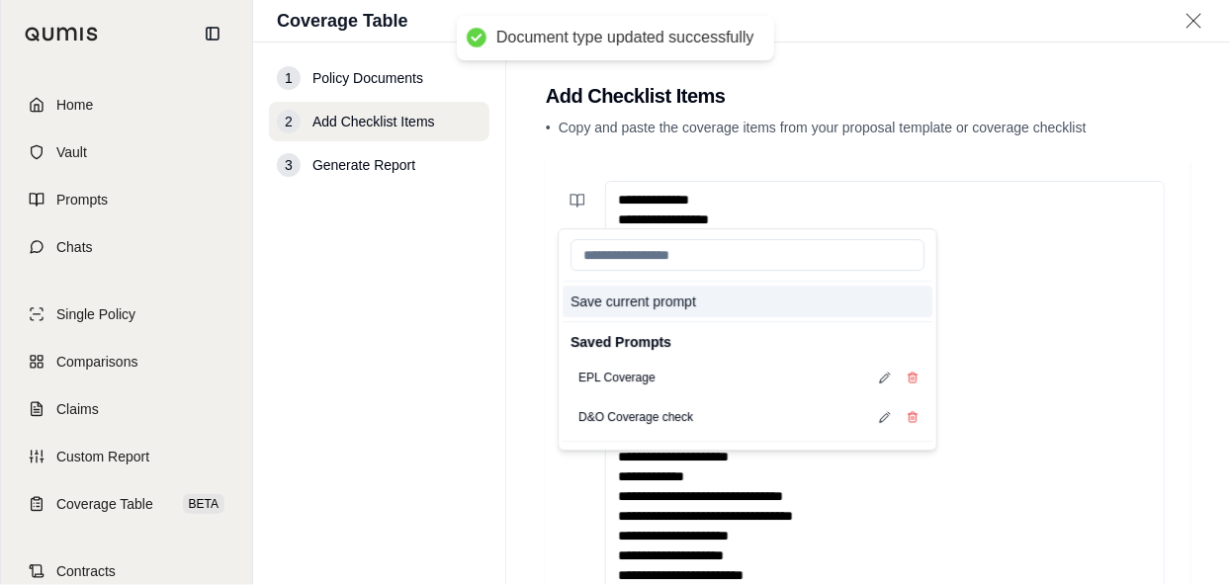
click at [630, 309] on button "Save current prompt" at bounding box center [747, 302] width 370 height 32
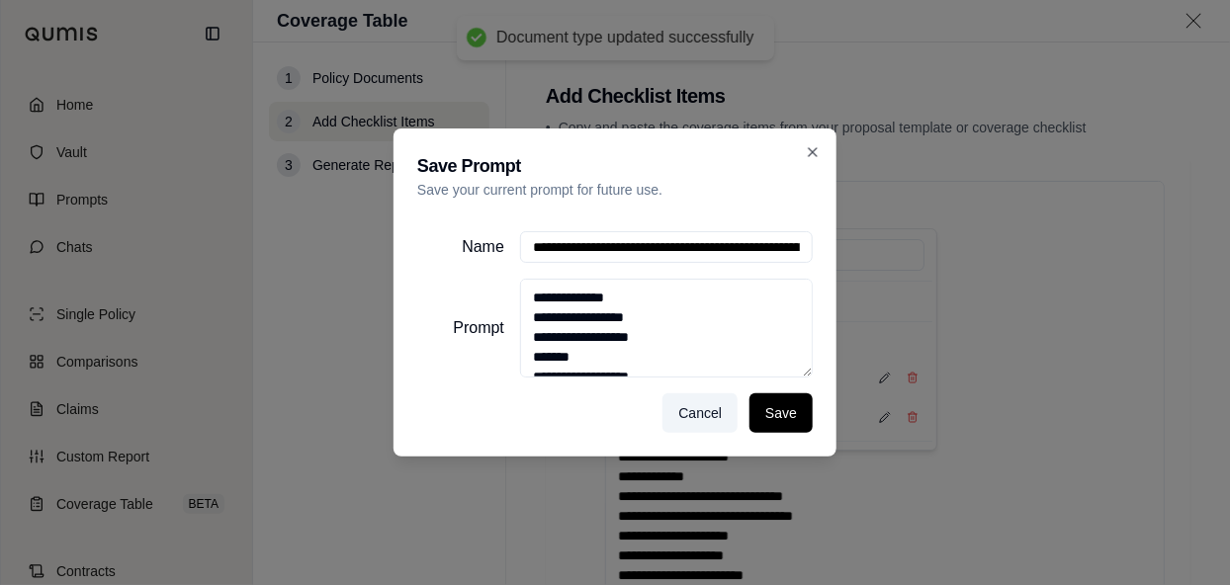
click at [571, 239] on input "Name" at bounding box center [666, 247] width 293 height 32
click at [572, 239] on input "Name" at bounding box center [666, 247] width 293 height 32
type input "**********"
click at [785, 419] on button "Save" at bounding box center [780, 413] width 63 height 40
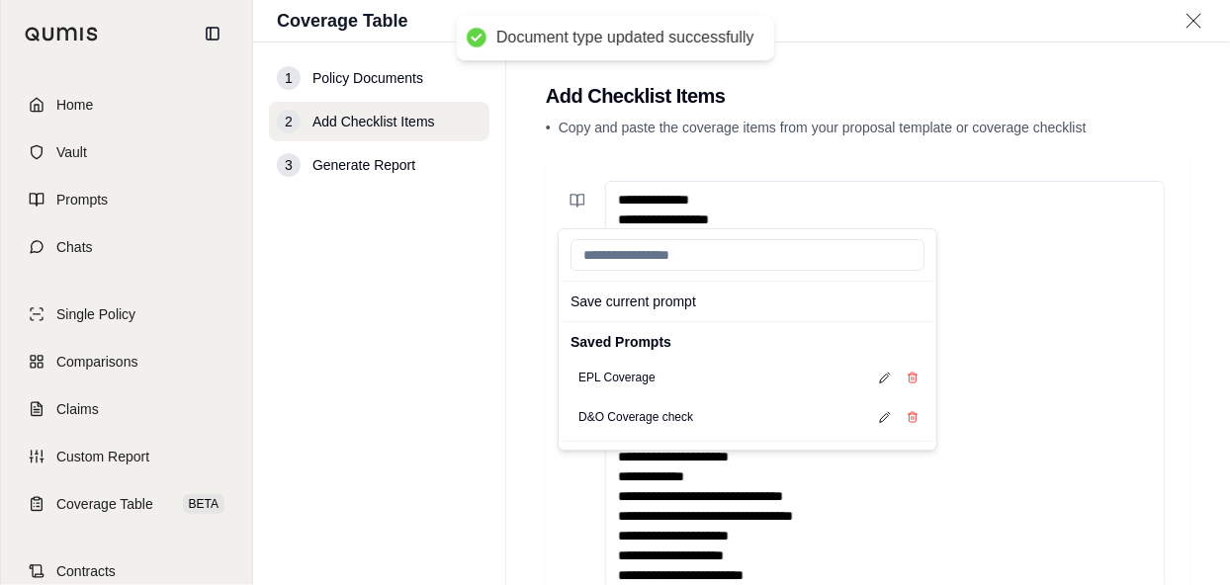
click at [1091, 112] on main "Add Checklist Items • Copy and paste the coverage items from your proposal temp…" at bounding box center [868, 314] width 724 height 543
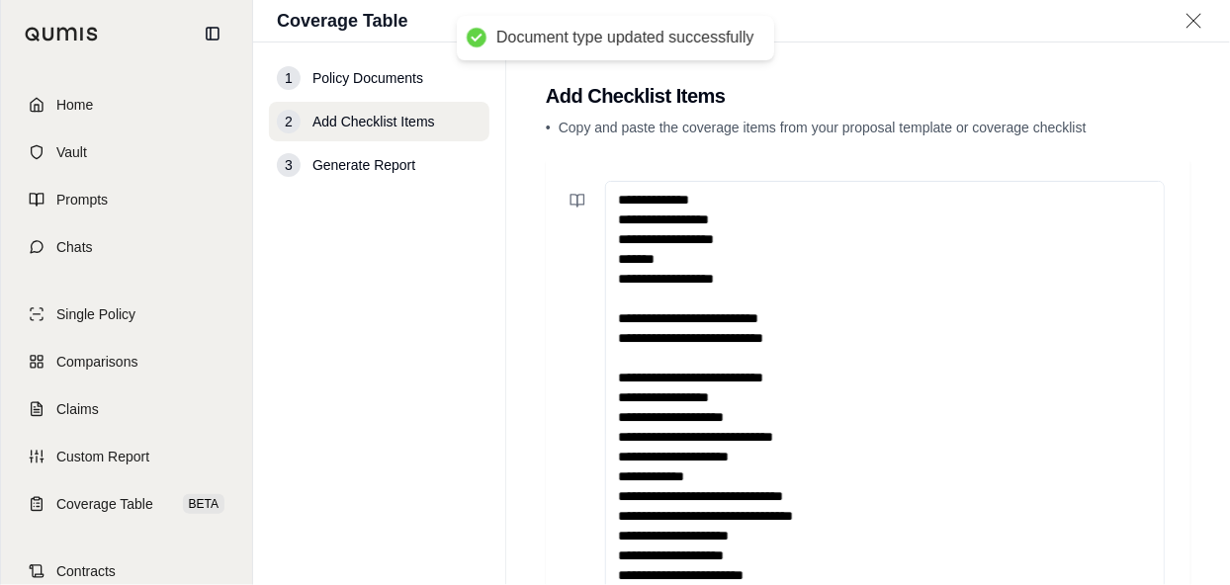
scroll to position [268, 0]
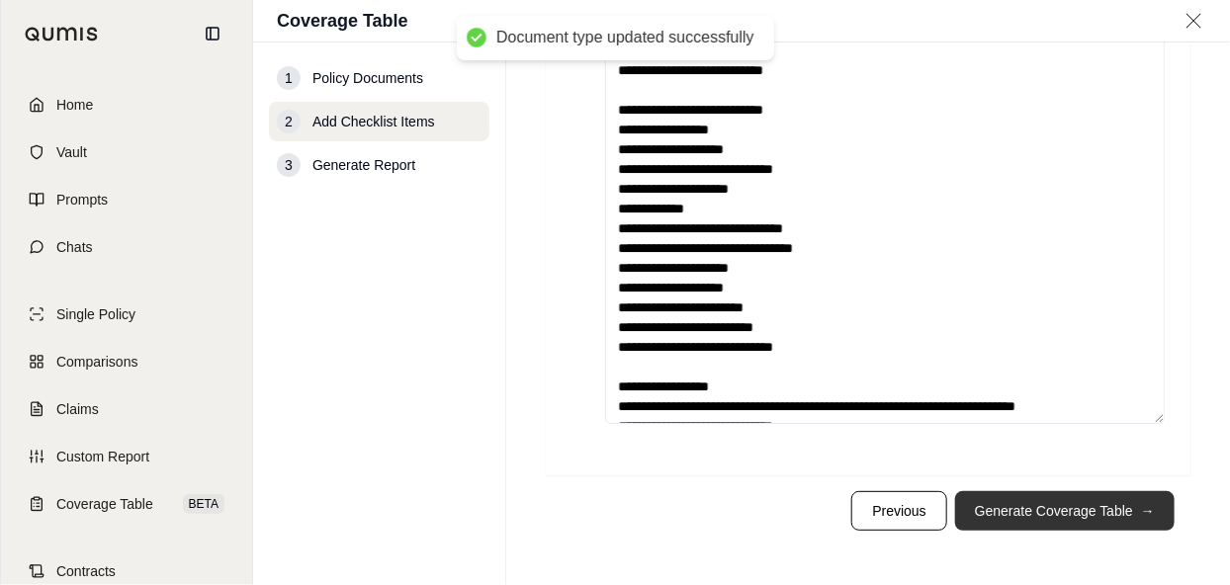
click at [1103, 509] on button "Generate Coverage Table →" at bounding box center [1064, 511] width 219 height 40
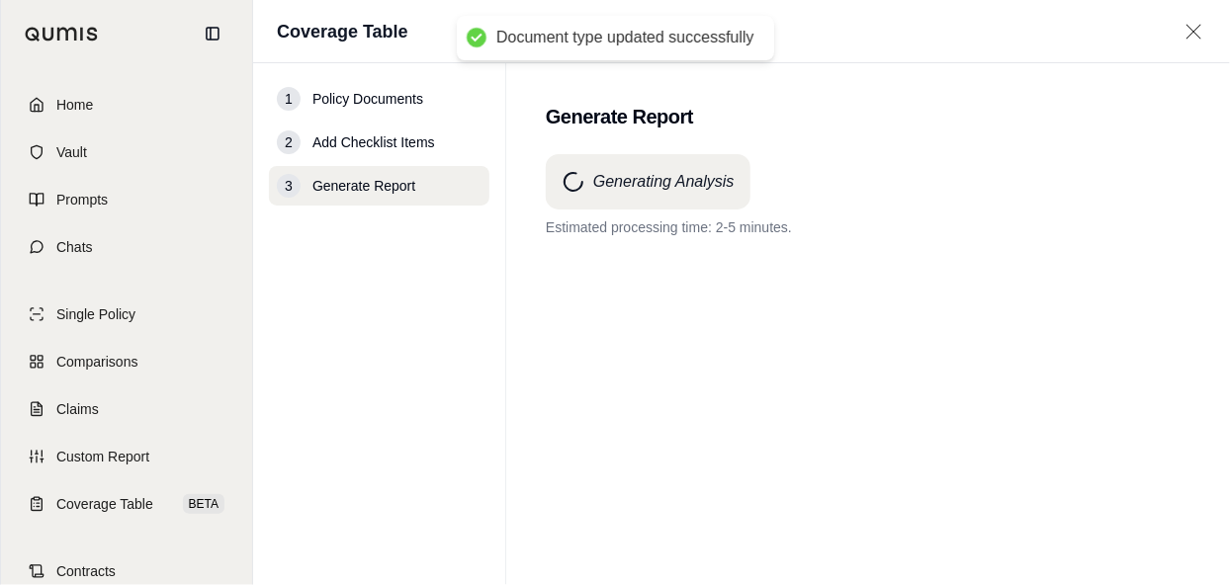
click at [445, 570] on nav "1 Policy Documents 2 Add Checklist Items 3 Generate Report" at bounding box center [379, 324] width 253 height 522
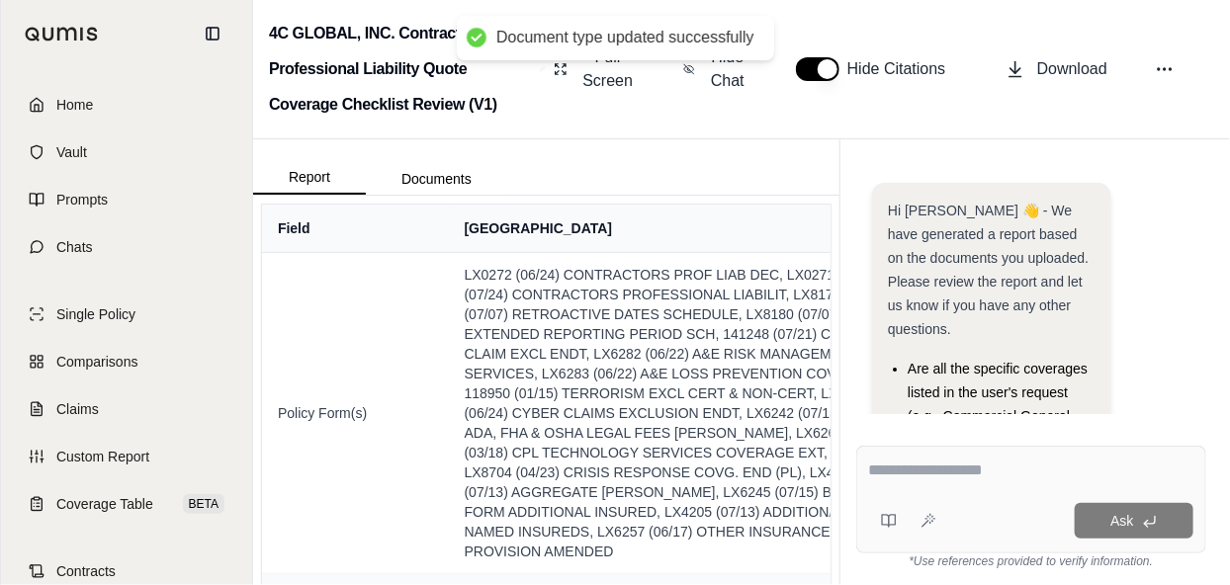
scroll to position [420, 0]
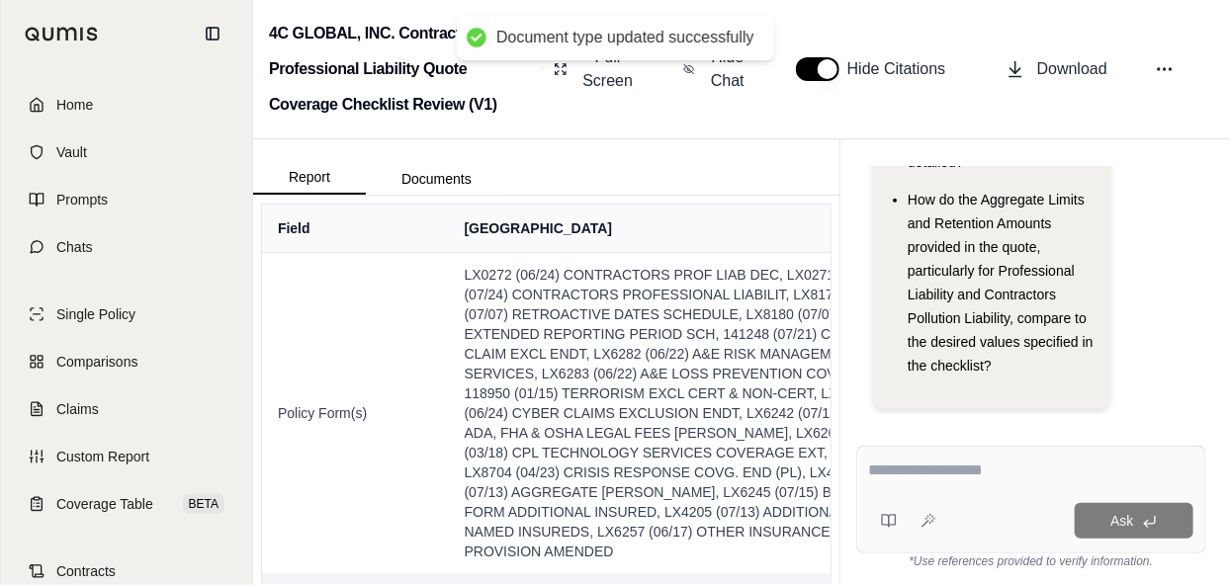
click at [375, 573] on td "Aggregate Limit(s)" at bounding box center [355, 595] width 187 height 44
